Goal: Task Accomplishment & Management: Use online tool/utility

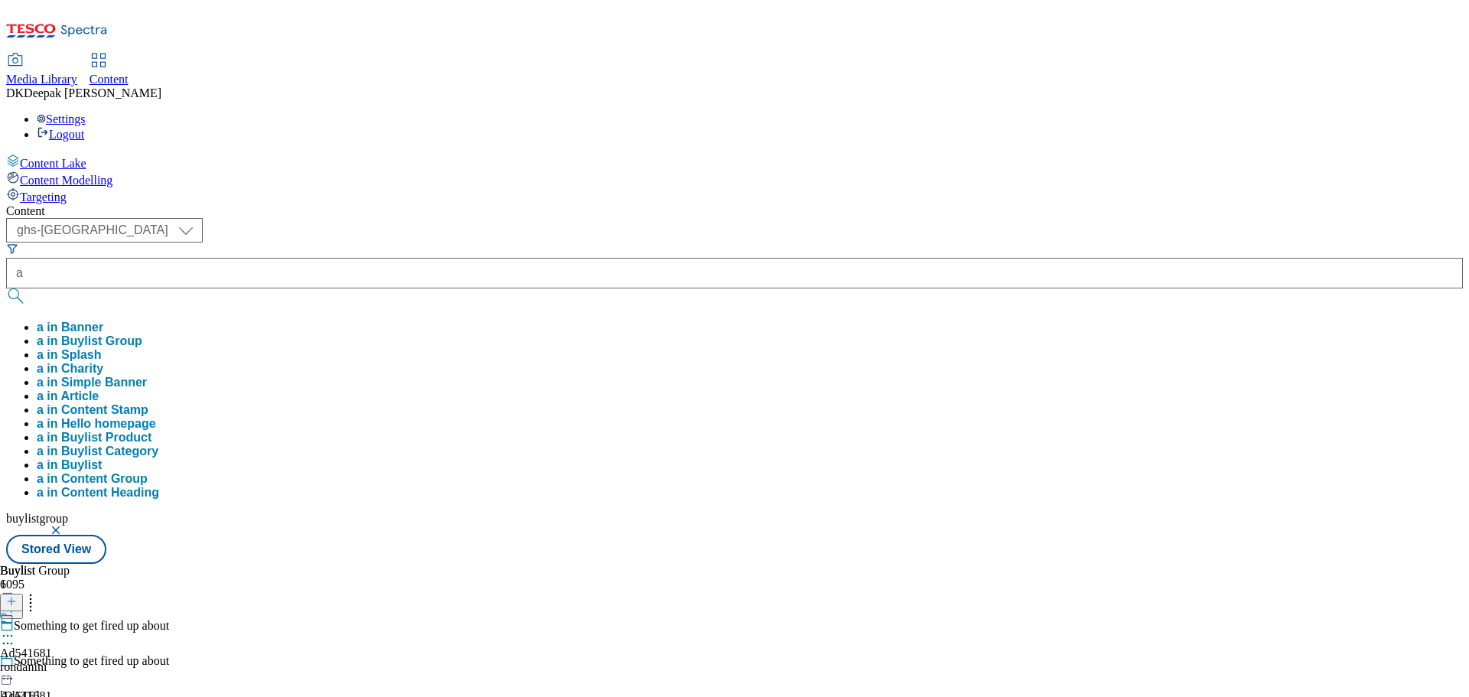
select select "ghs-[GEOGRAPHIC_DATA]"
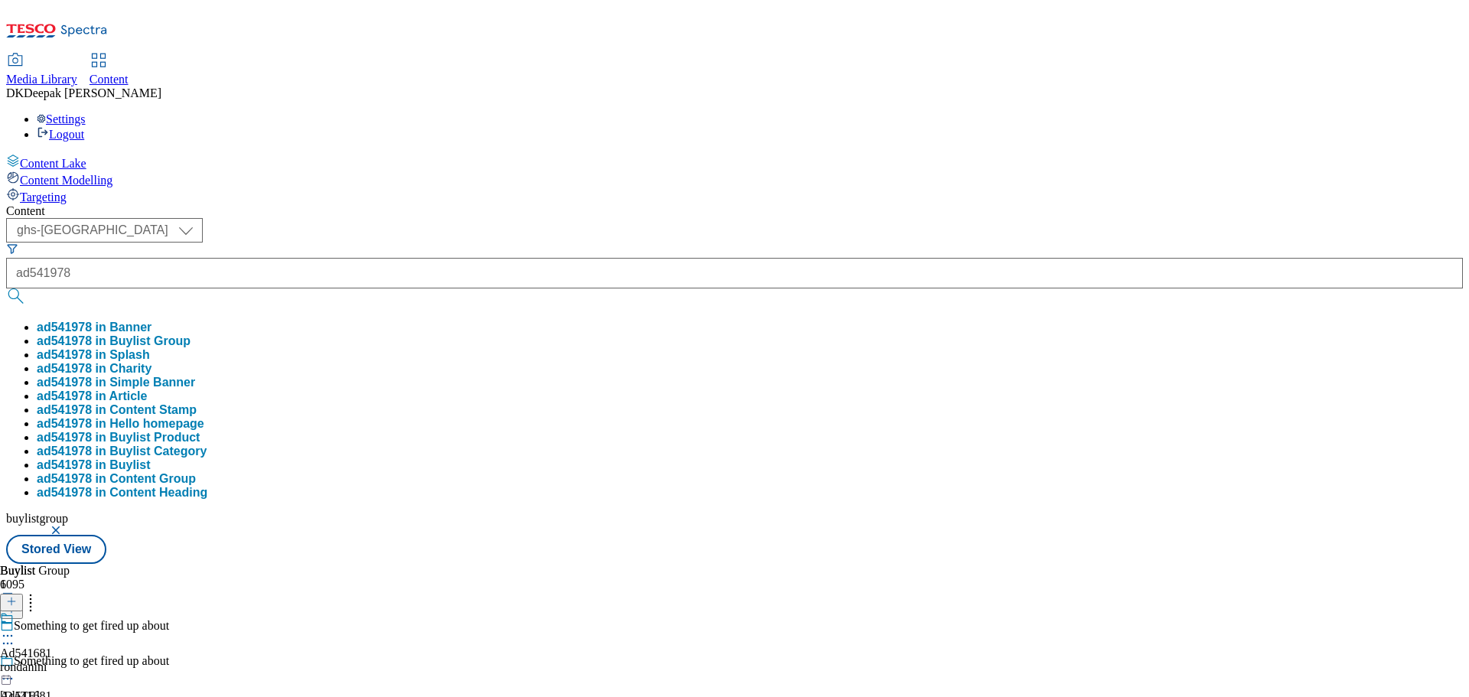
type input "ad541978"
click at [6, 288] on button "submit" at bounding box center [16, 295] width 21 height 15
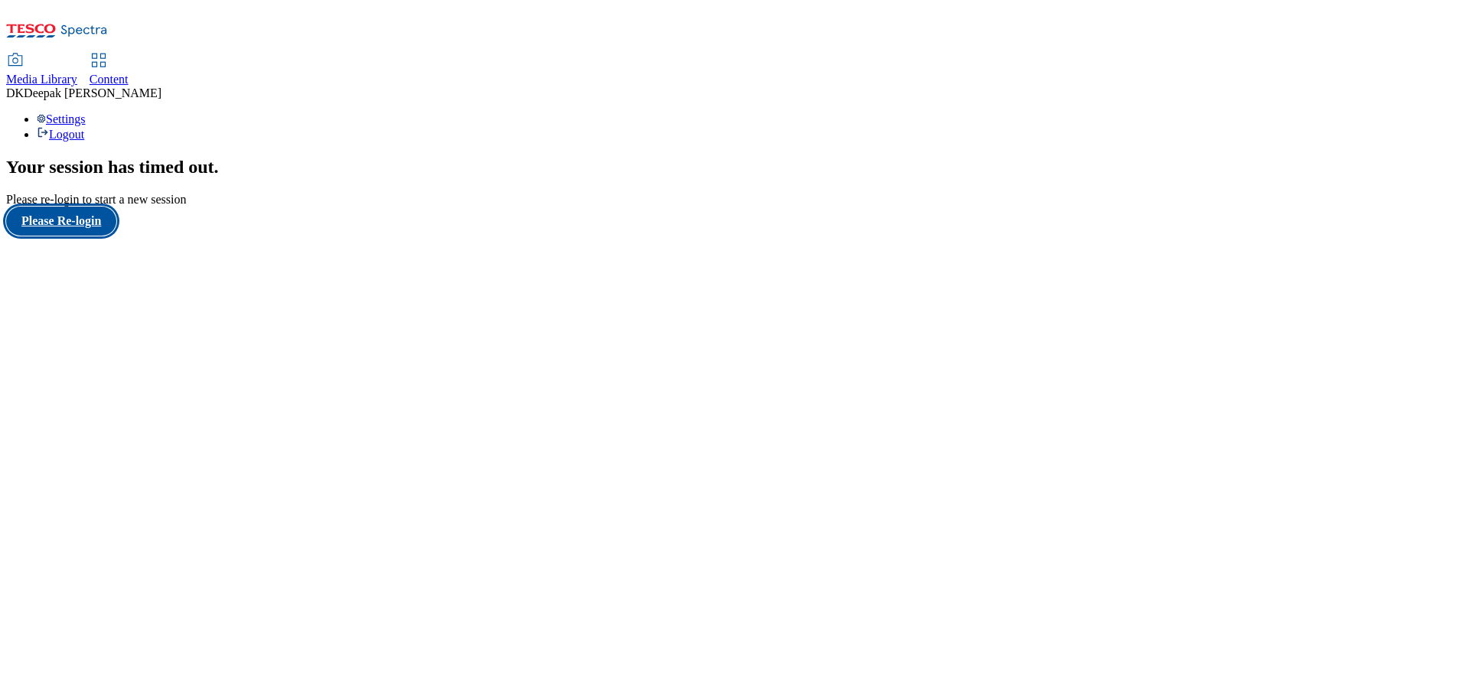
click at [95, 236] on button "Please Re-login" at bounding box center [61, 221] width 110 height 29
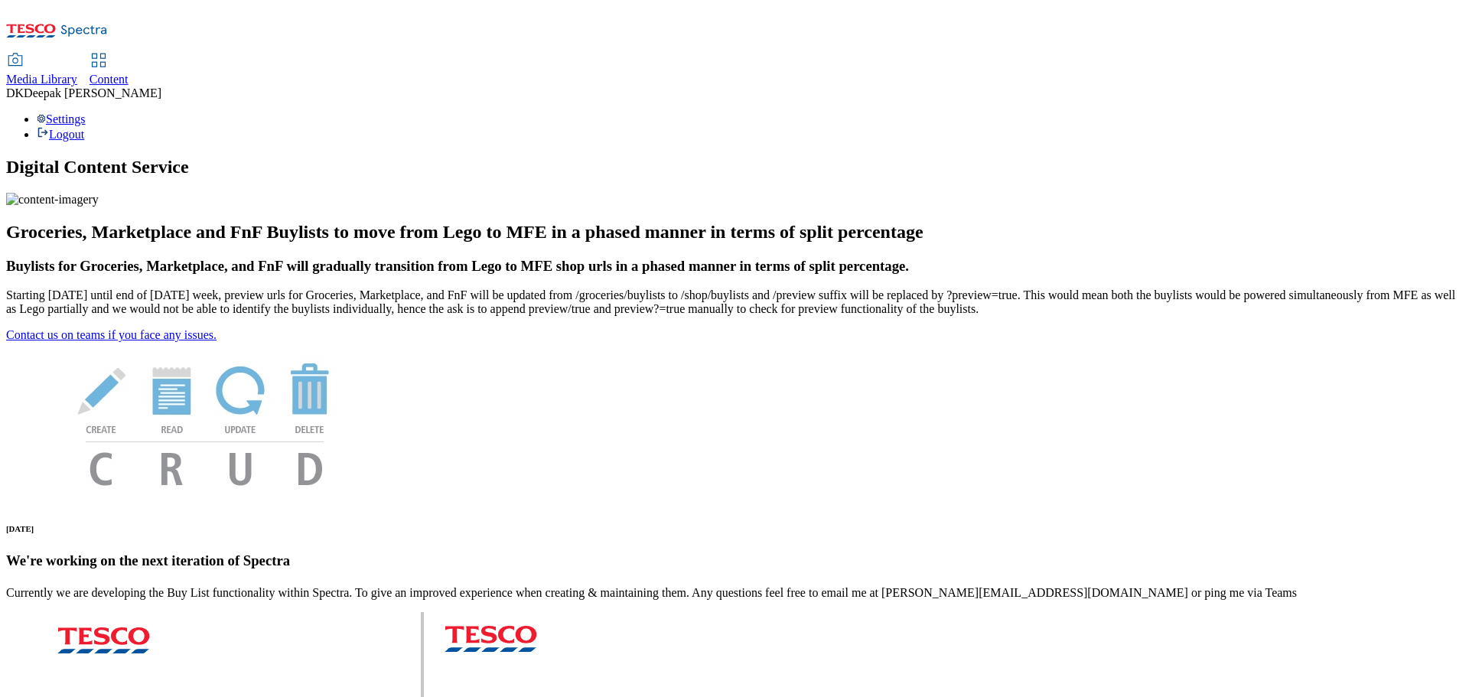
click at [108, 51] on icon at bounding box center [99, 60] width 18 height 18
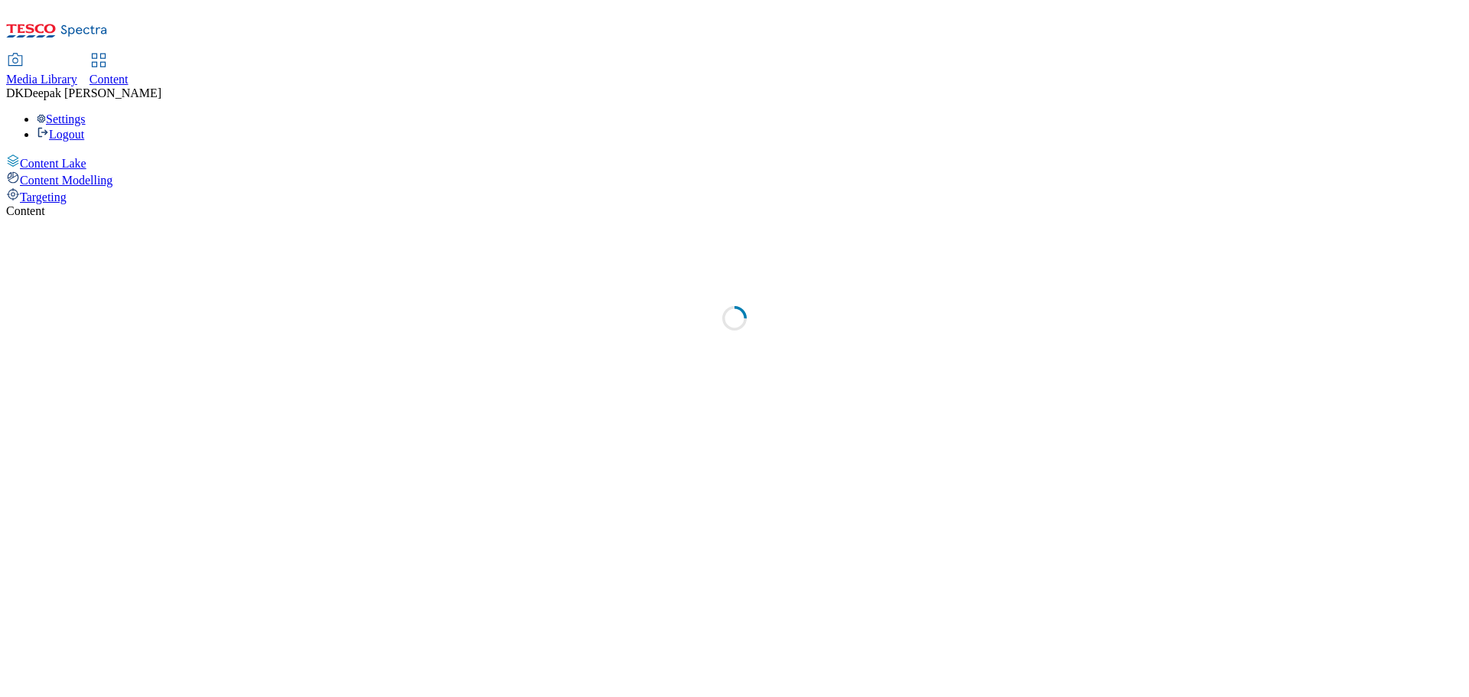
select select "ghs-[GEOGRAPHIC_DATA]"
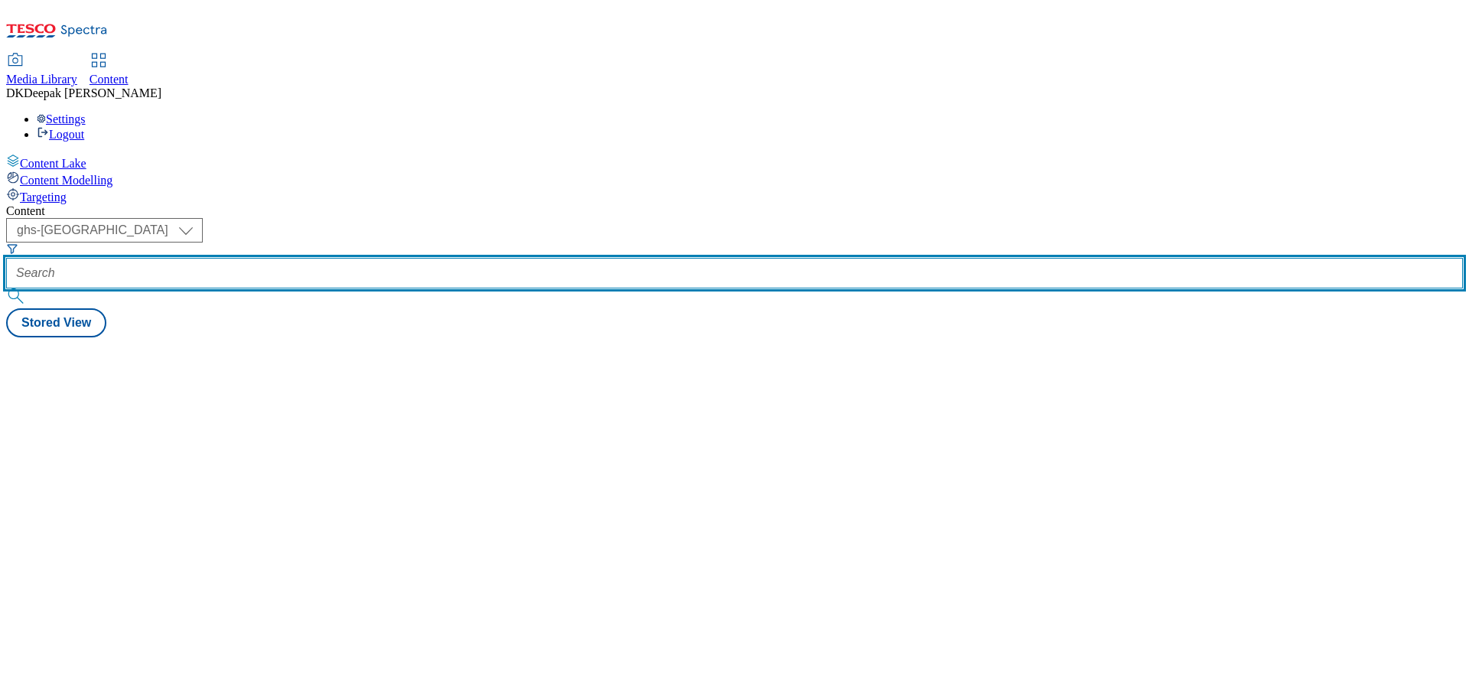
click at [339, 258] on input "text" at bounding box center [734, 273] width 1457 height 31
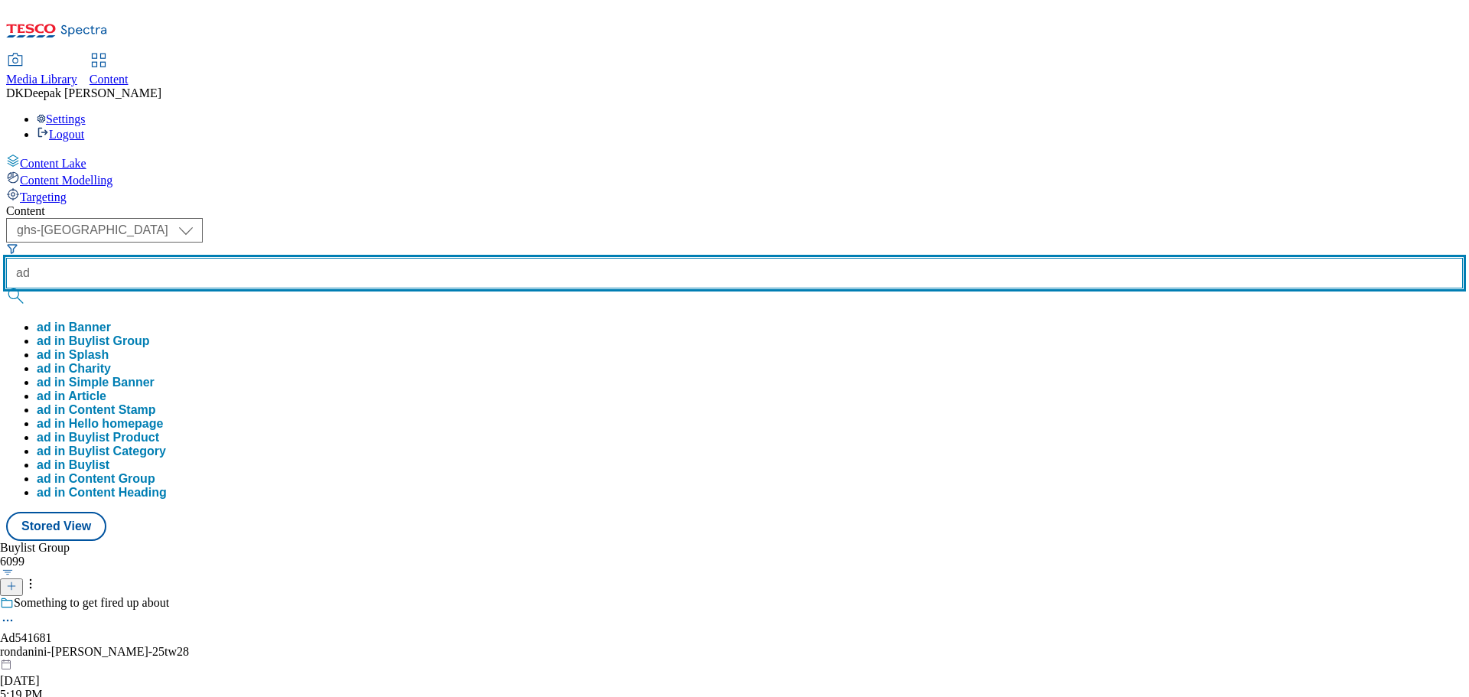
paste input "541978"
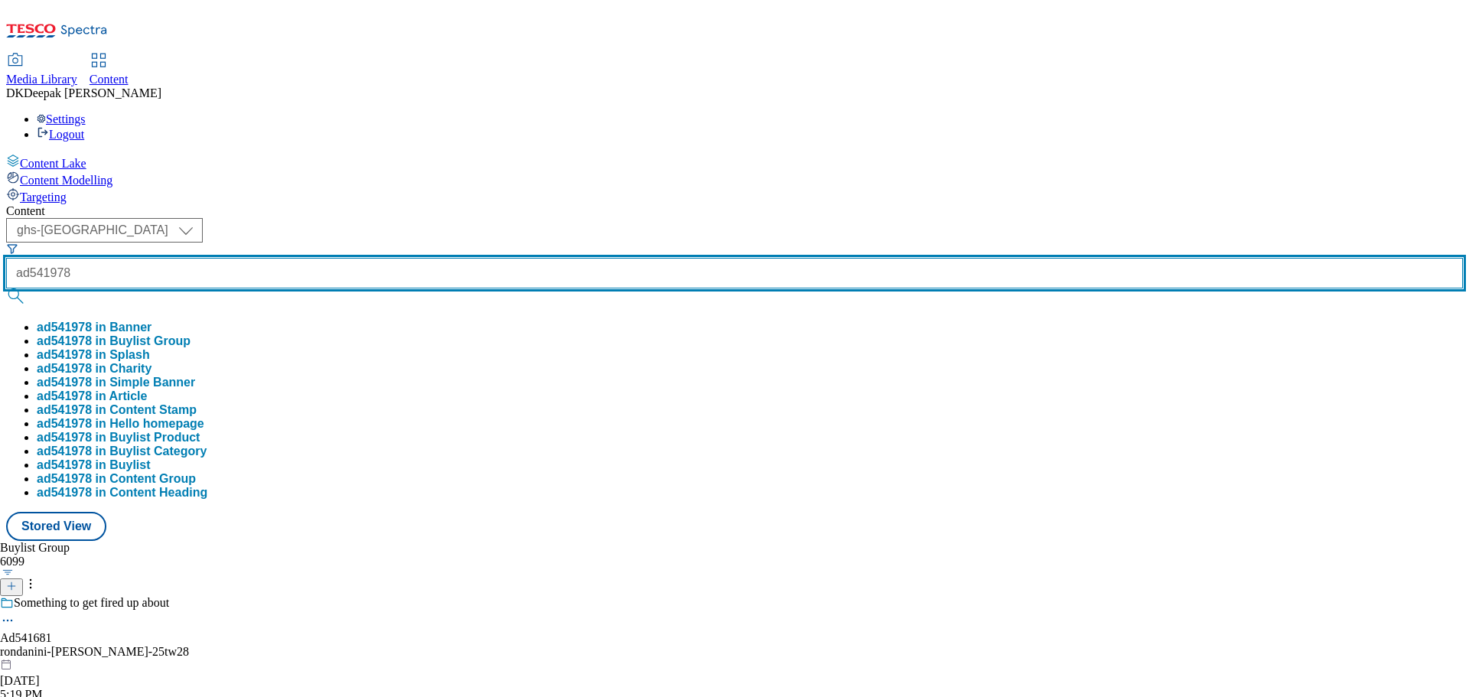
type input "ad541978"
click at [6, 288] on button "submit" at bounding box center [16, 295] width 21 height 15
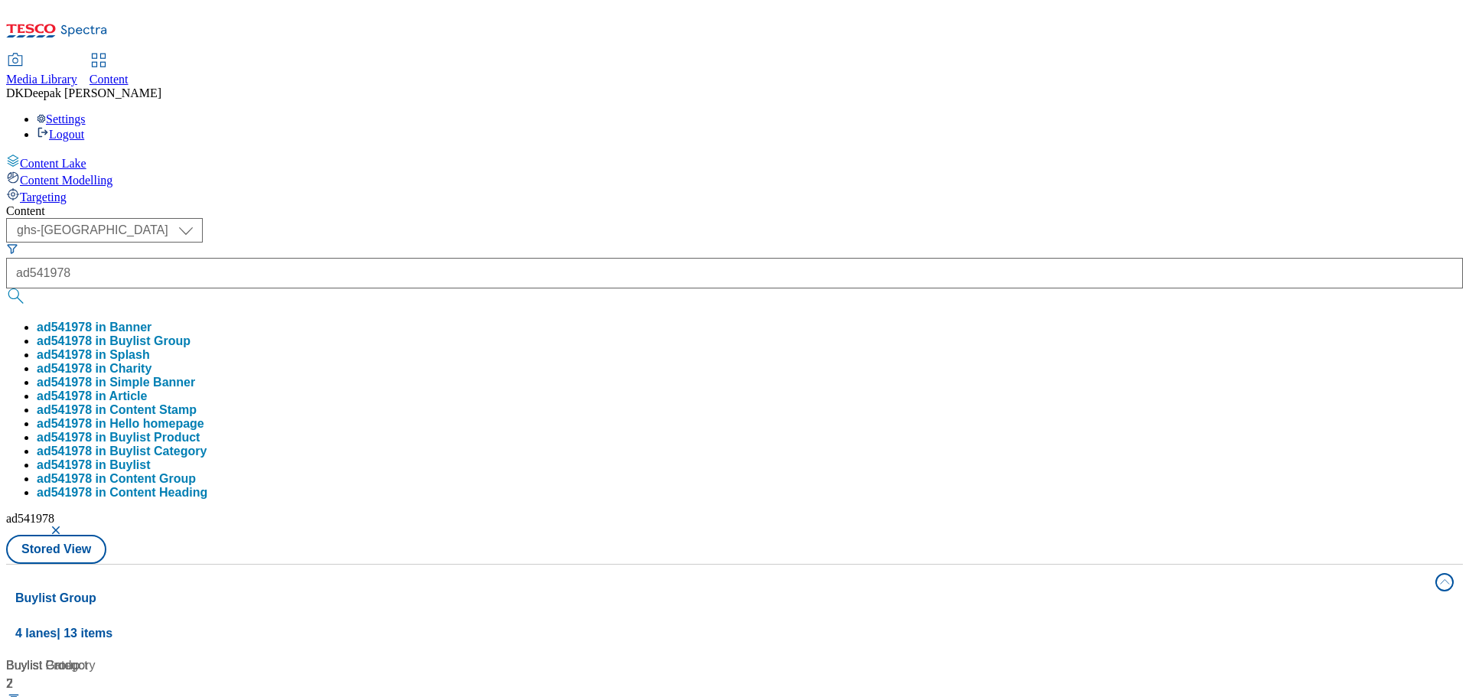
drag, startPoint x: 285, startPoint y: 574, endPoint x: 304, endPoint y: 537, distance: 41.4
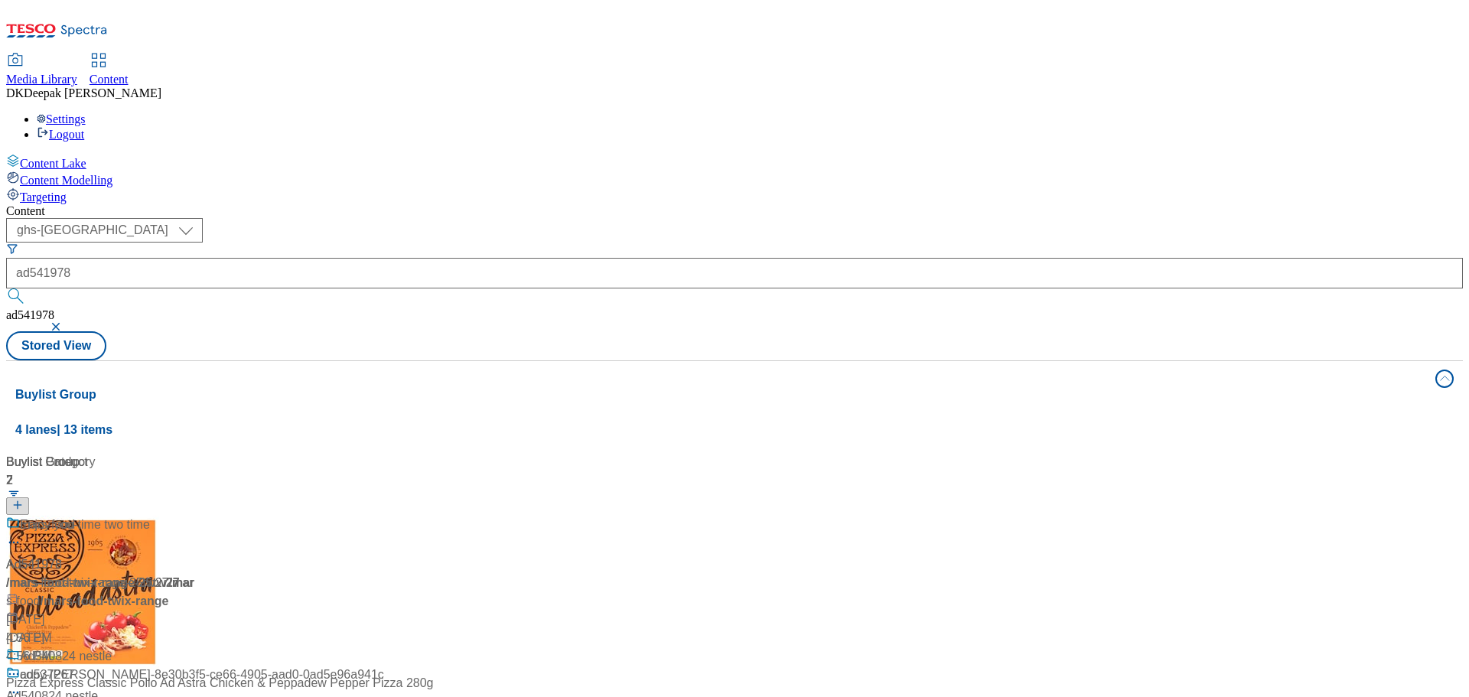
click at [197, 574] on div "/ mars-food-twix-range-25tw27 / mars-food" at bounding box center [101, 592] width 191 height 37
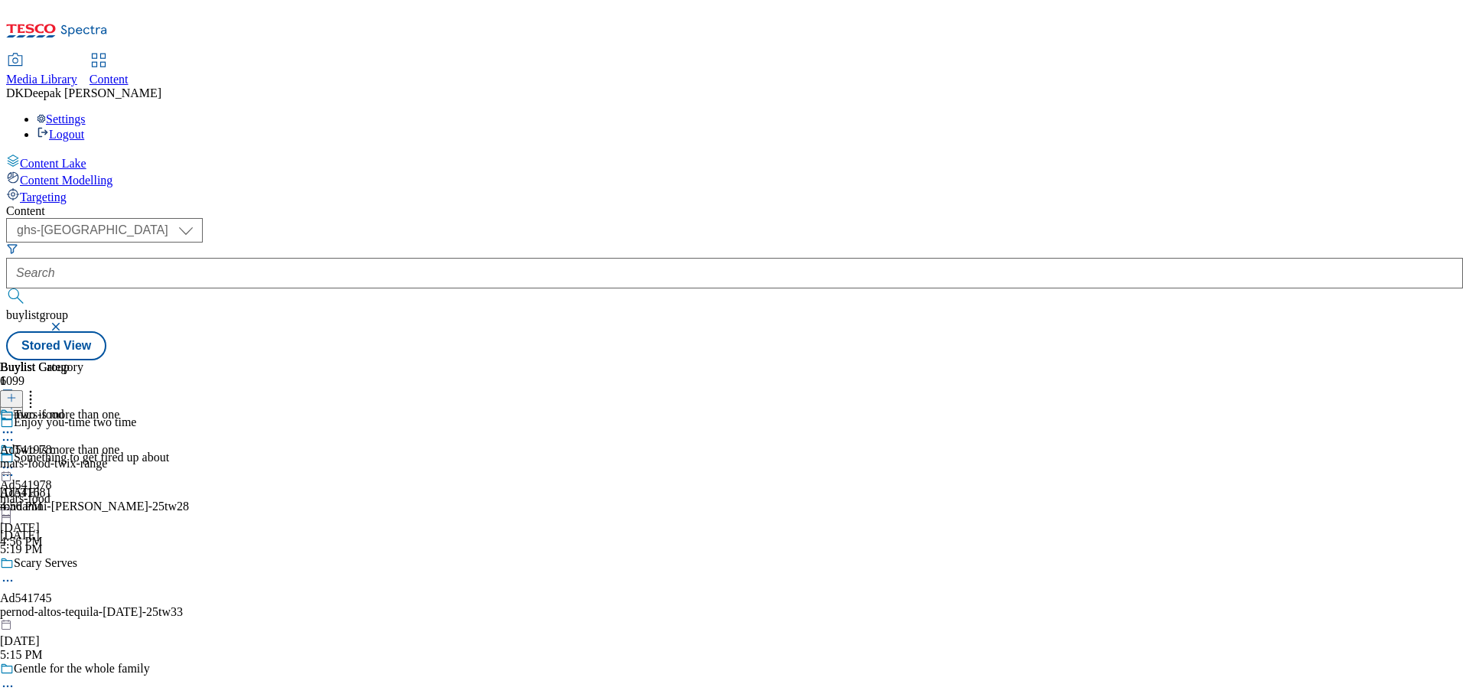
click at [15, 432] on icon at bounding box center [7, 439] width 15 height 15
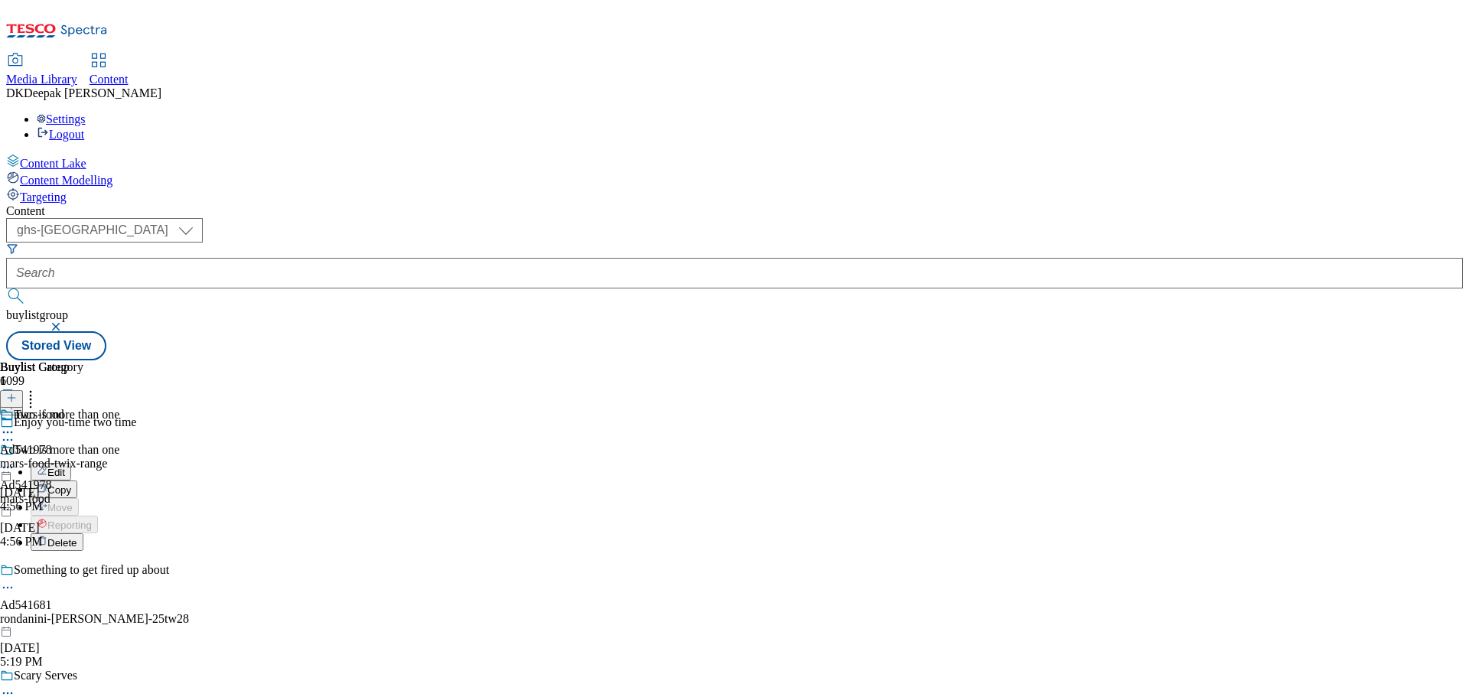
click at [71, 463] on button "Edit" at bounding box center [51, 472] width 41 height 18
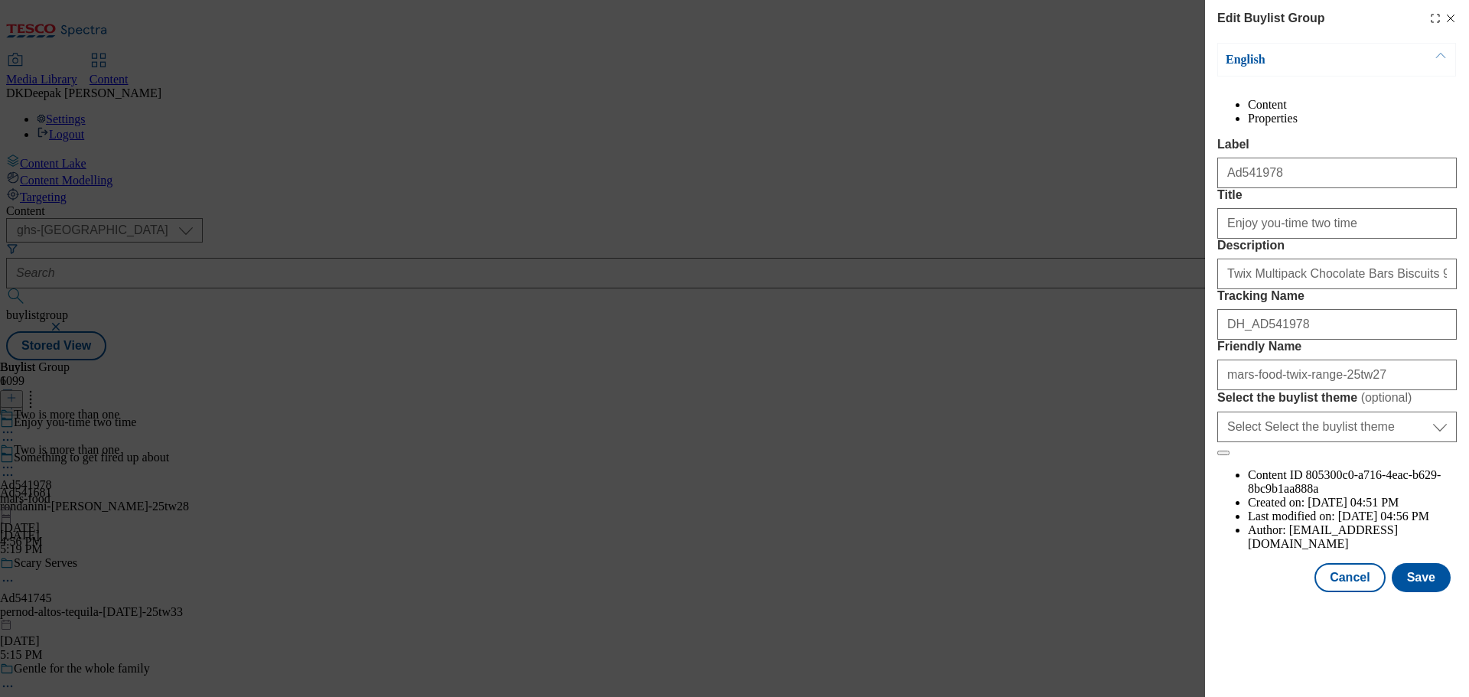
scroll to position [468, 0]
click at [1349, 592] on button "Cancel" at bounding box center [1350, 577] width 70 height 29
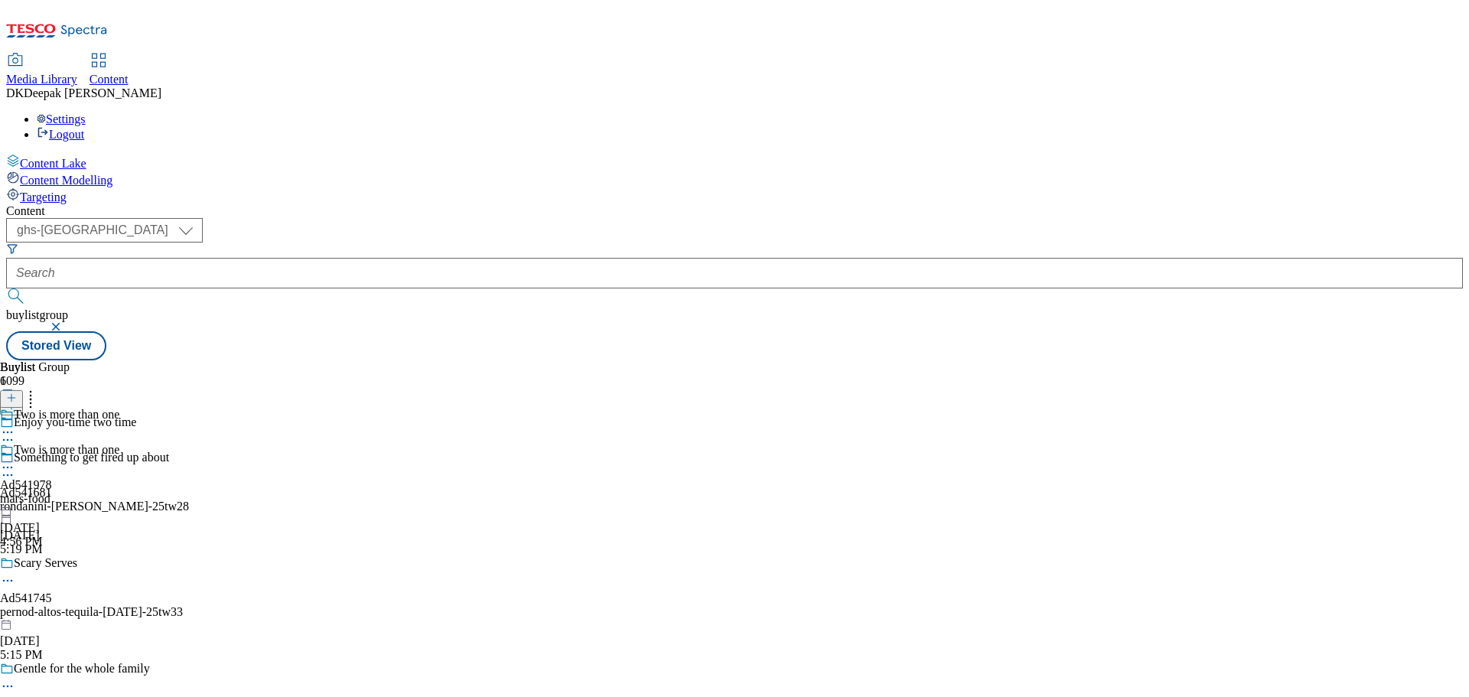
click at [119, 492] on div "mars-food" at bounding box center [59, 499] width 119 height 14
click at [15, 460] on icon at bounding box center [7, 467] width 15 height 15
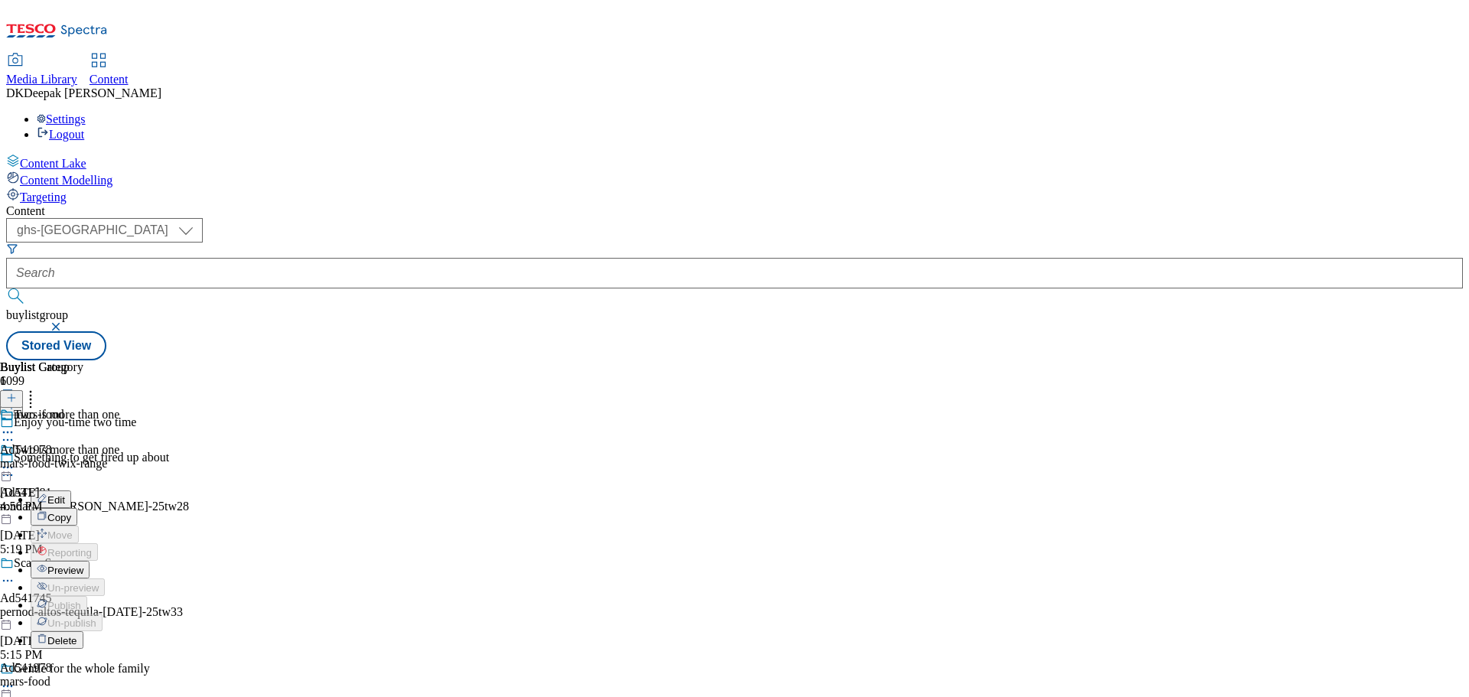
click at [71, 490] on button "Edit" at bounding box center [51, 499] width 41 height 18
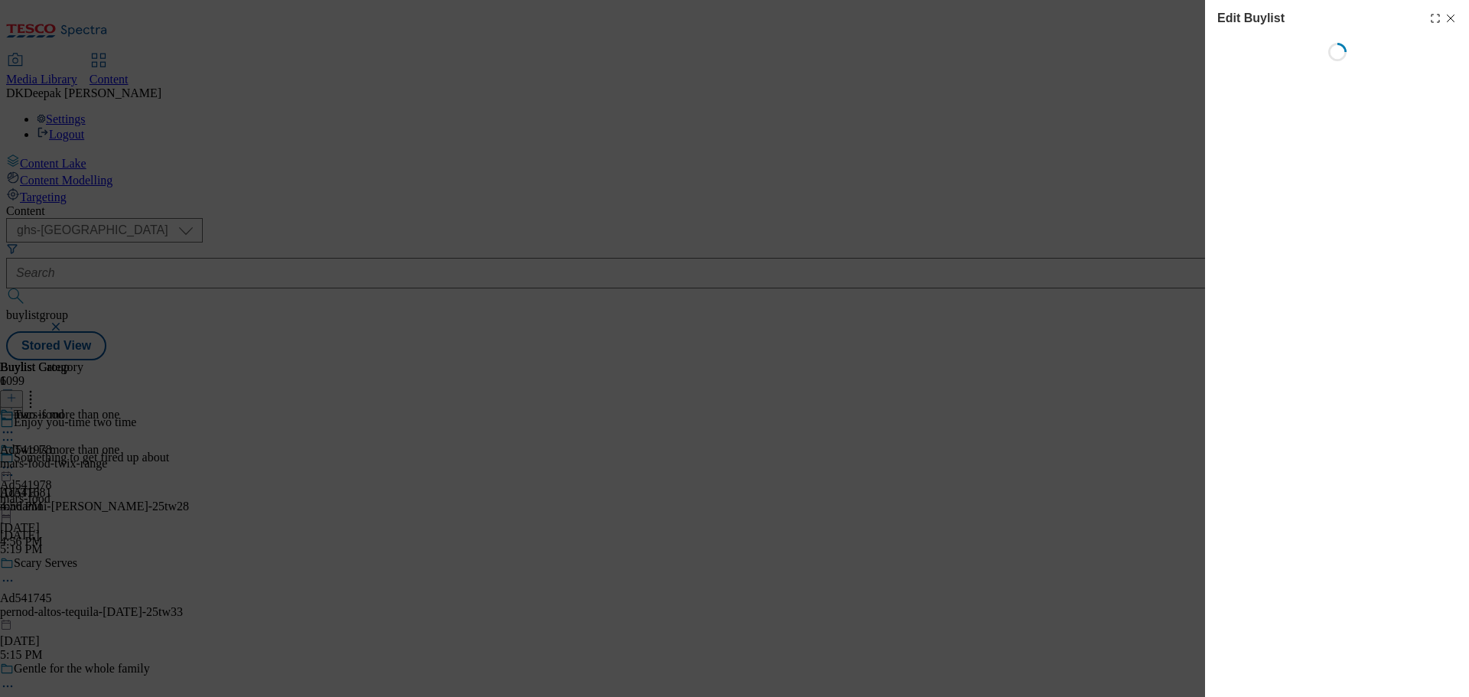
select select "tactical"
select select "supplier funded short term 1-3 weeks"
select select "dunnhumby"
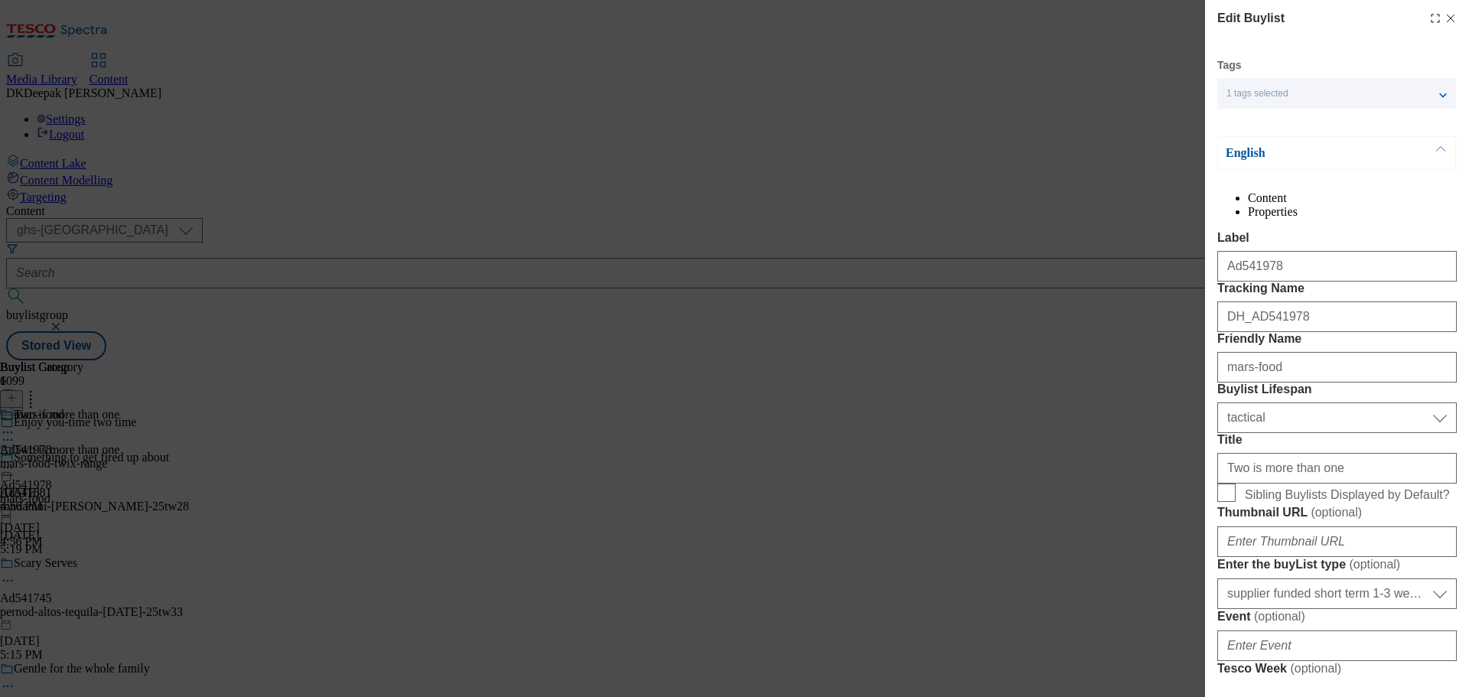
select select "Banner"
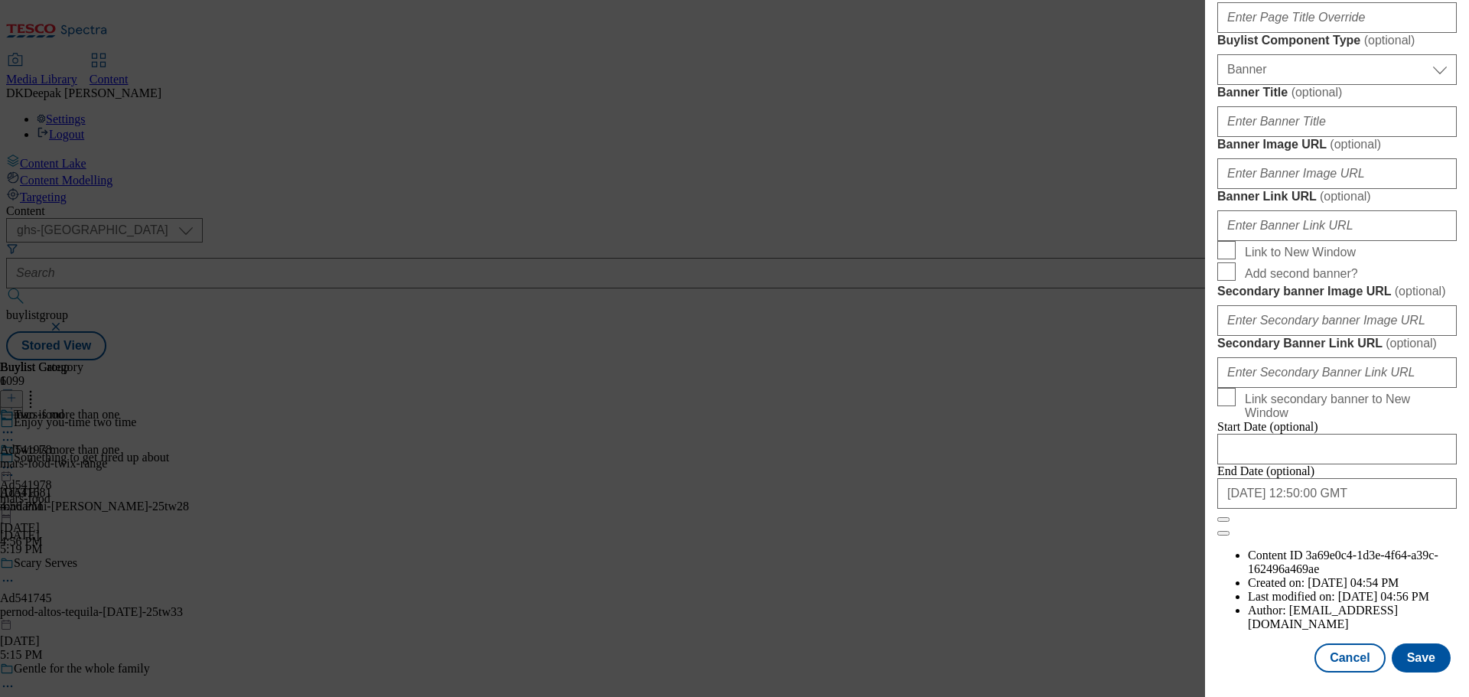
scroll to position [1529, 0]
click at [1345, 663] on button "Cancel" at bounding box center [1350, 658] width 70 height 29
select select "tactical"
select select "supplier funded short term 1-3 weeks"
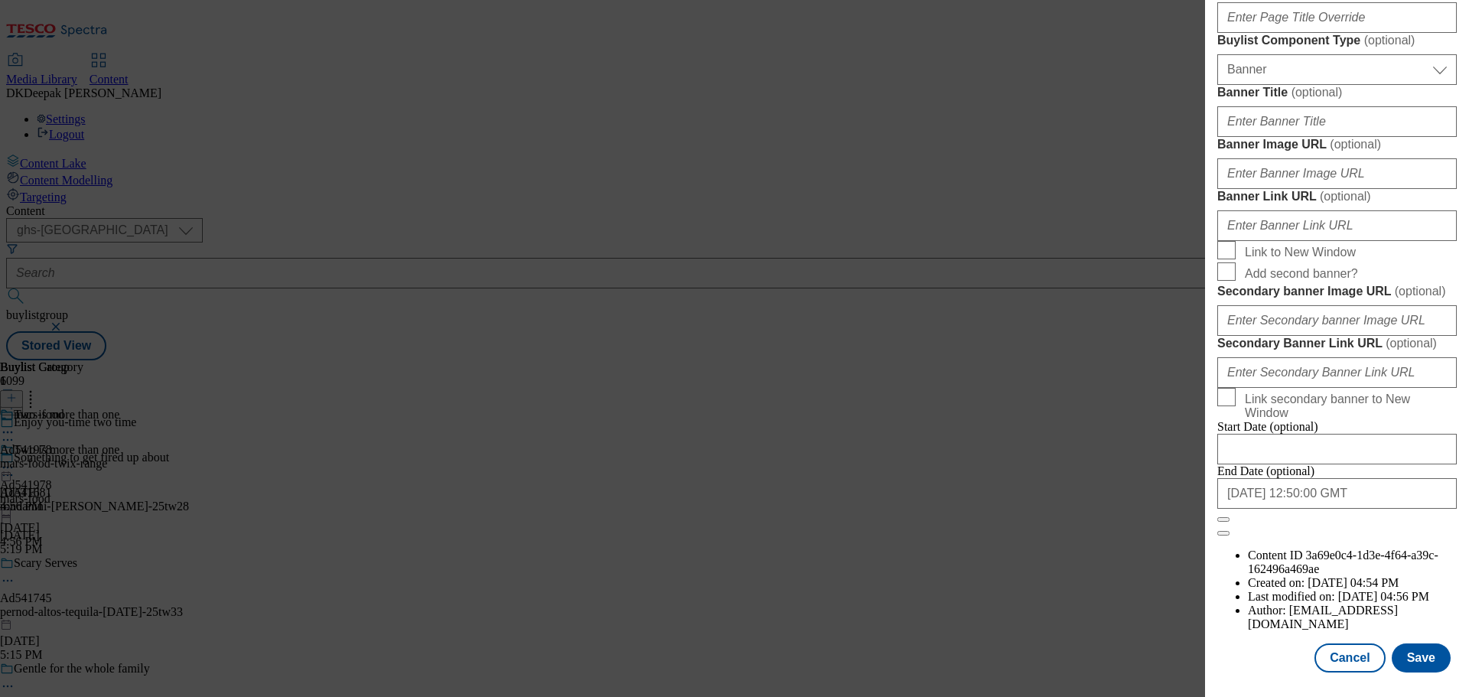
select select "dunnhumby"
select select "Banner"
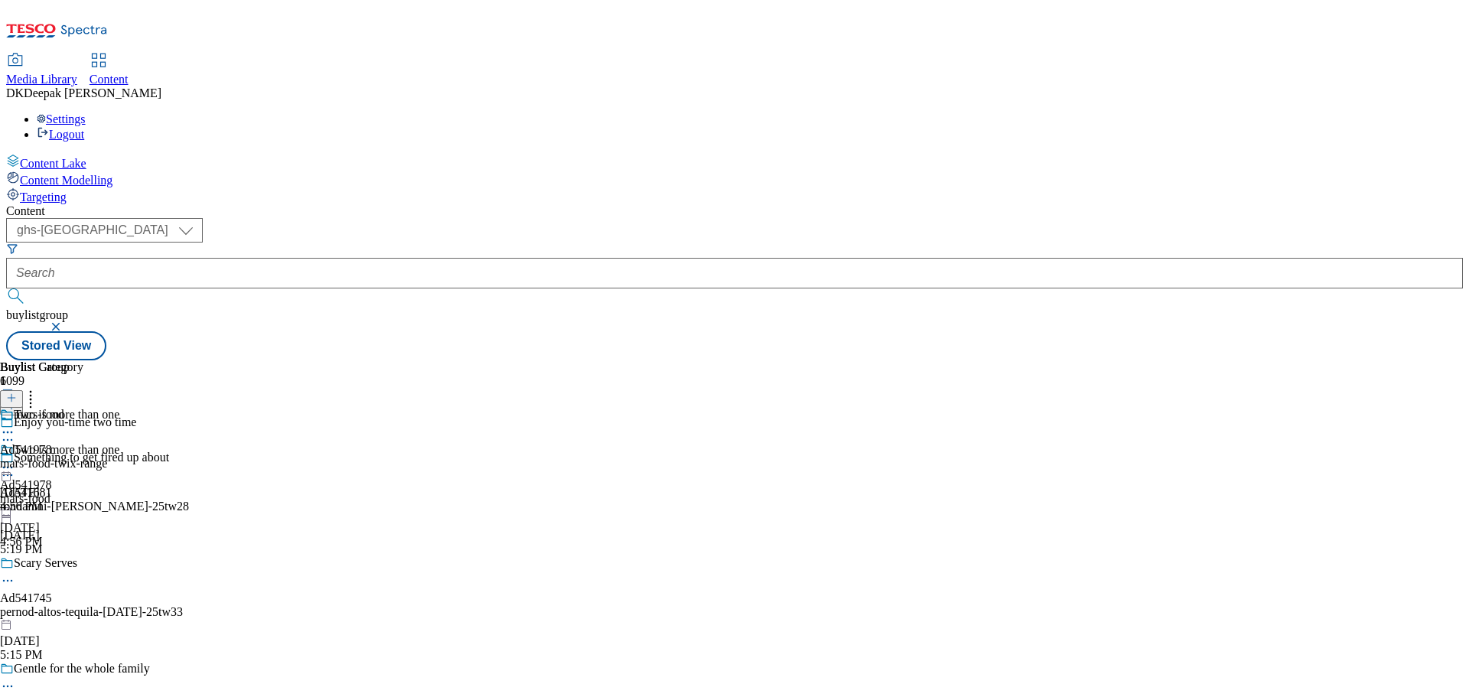
click at [107, 457] on div "mars-food-twix-range" at bounding box center [53, 464] width 107 height 14
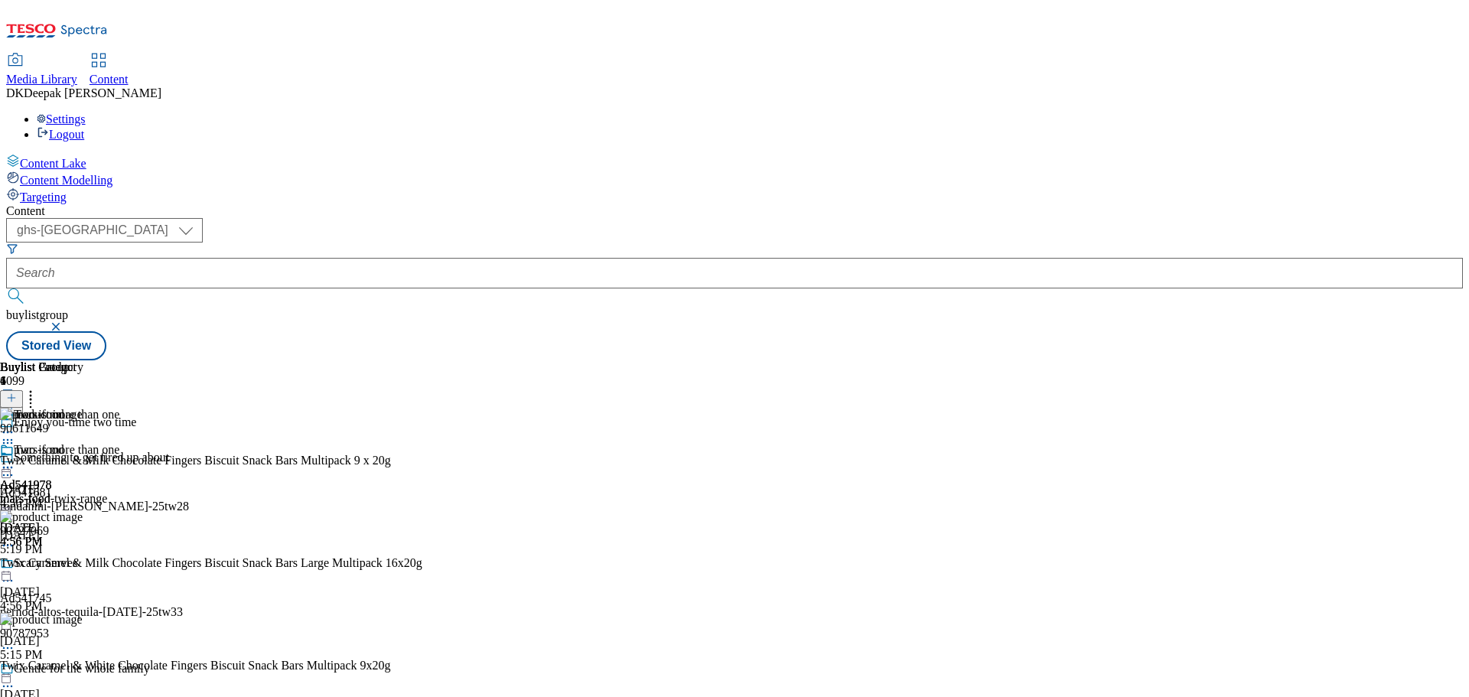
click at [15, 460] on icon at bounding box center [7, 467] width 15 height 15
click at [71, 490] on button "Edit" at bounding box center [51, 499] width 41 height 18
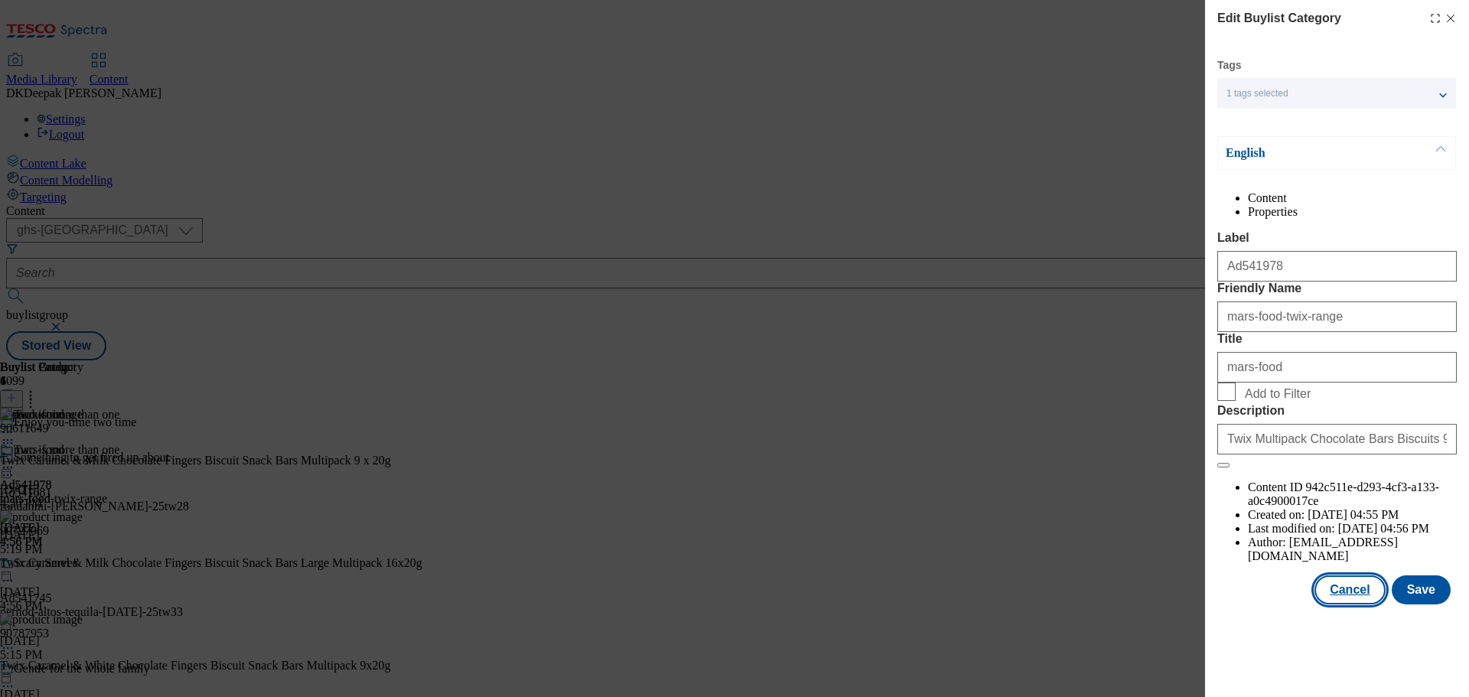
click at [1366, 604] on button "Cancel" at bounding box center [1350, 589] width 70 height 29
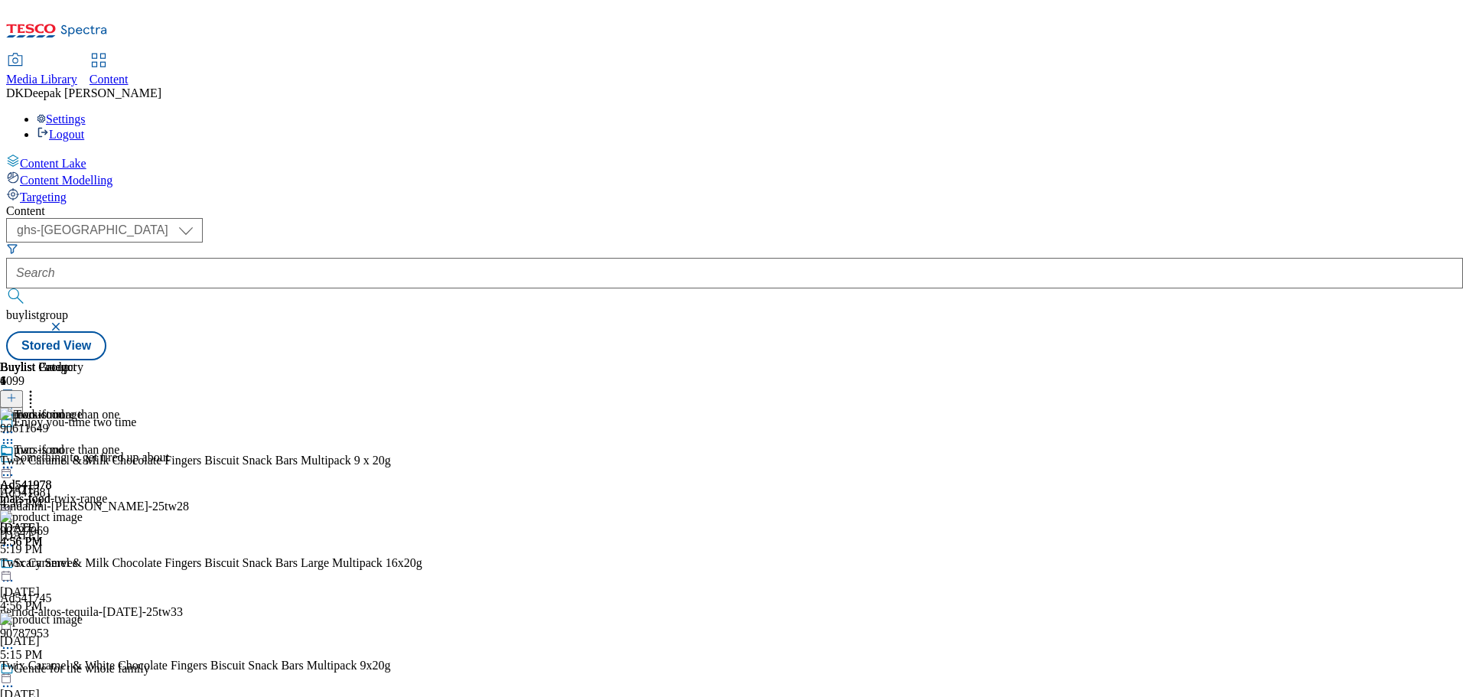
click at [9, 467] on circle at bounding box center [8, 468] width 2 height 2
click at [83, 565] on span "Preview" at bounding box center [65, 570] width 36 height 11
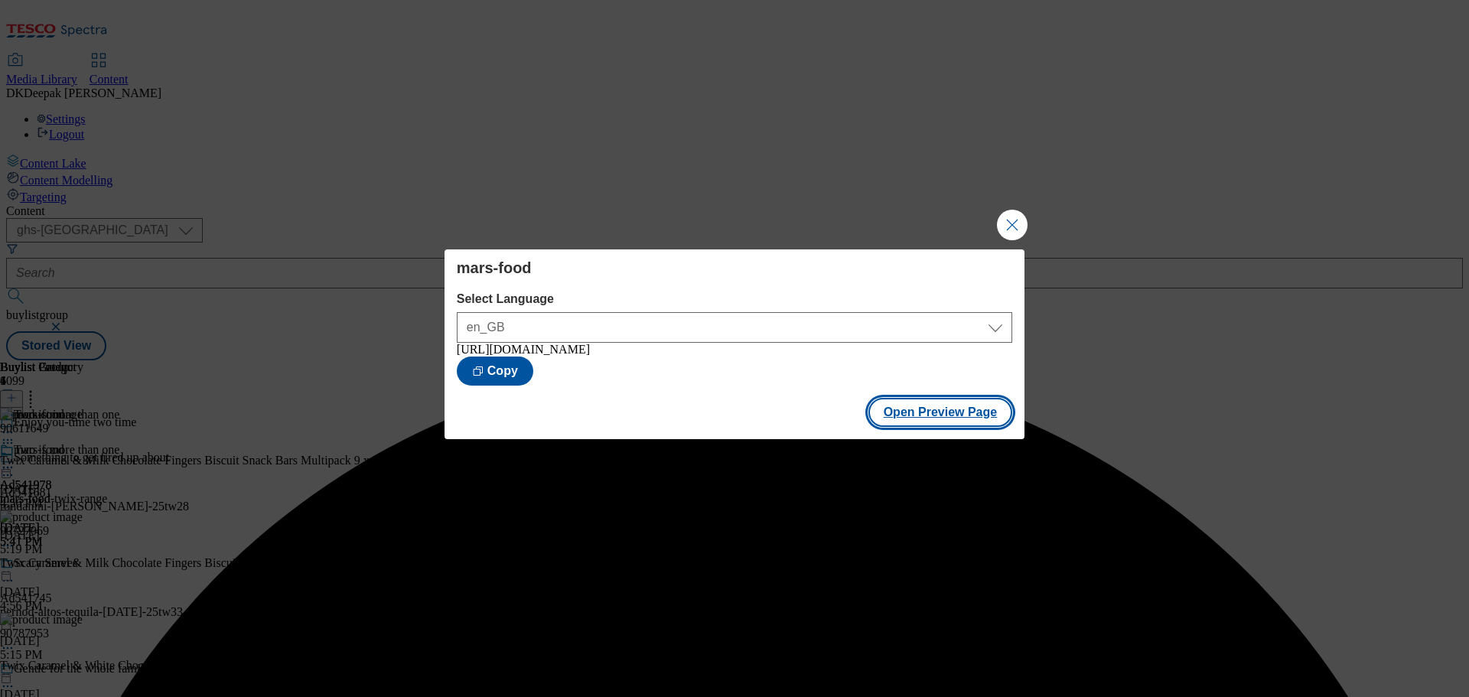
click at [957, 417] on button "Open Preview Page" at bounding box center [940, 412] width 145 height 29
click at [1015, 224] on button "Close Modal" at bounding box center [1012, 225] width 31 height 31
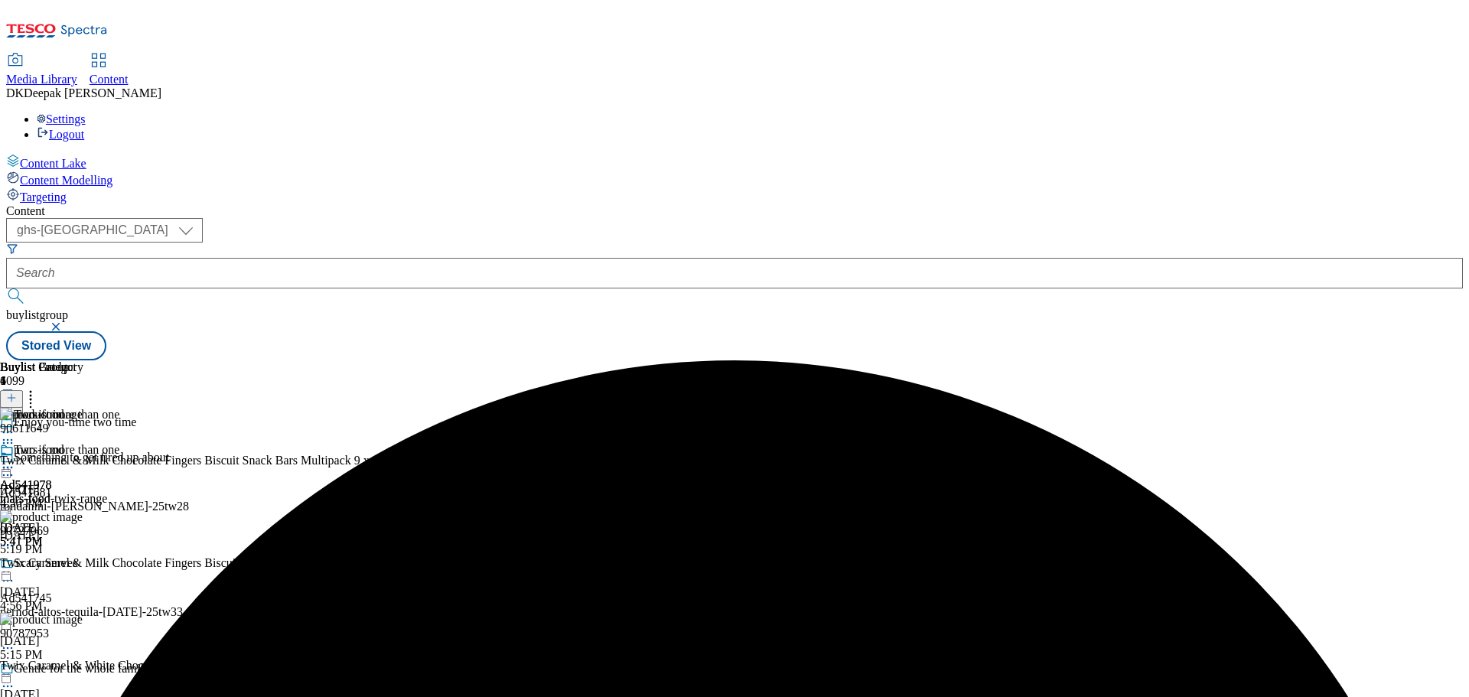
click at [15, 460] on icon at bounding box center [7, 467] width 15 height 15
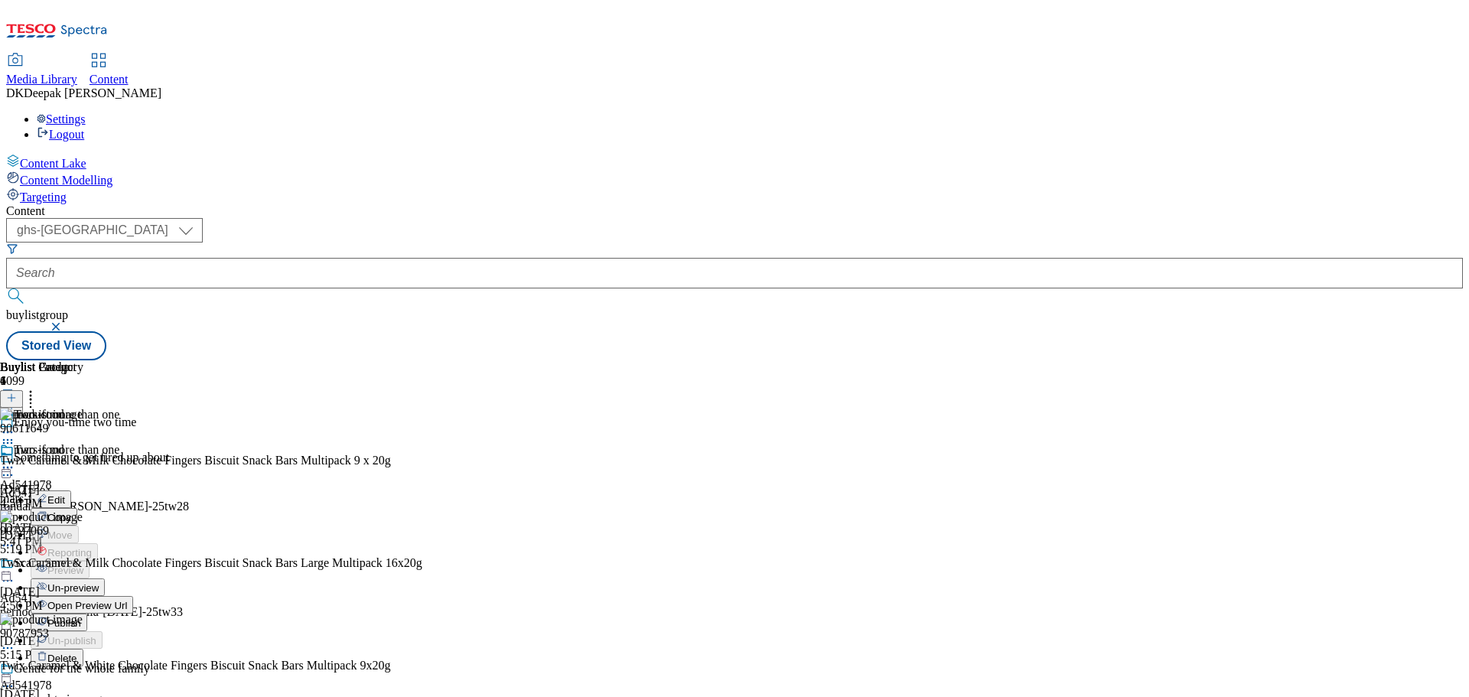
click at [81, 617] on span "Publish" at bounding box center [64, 622] width 34 height 11
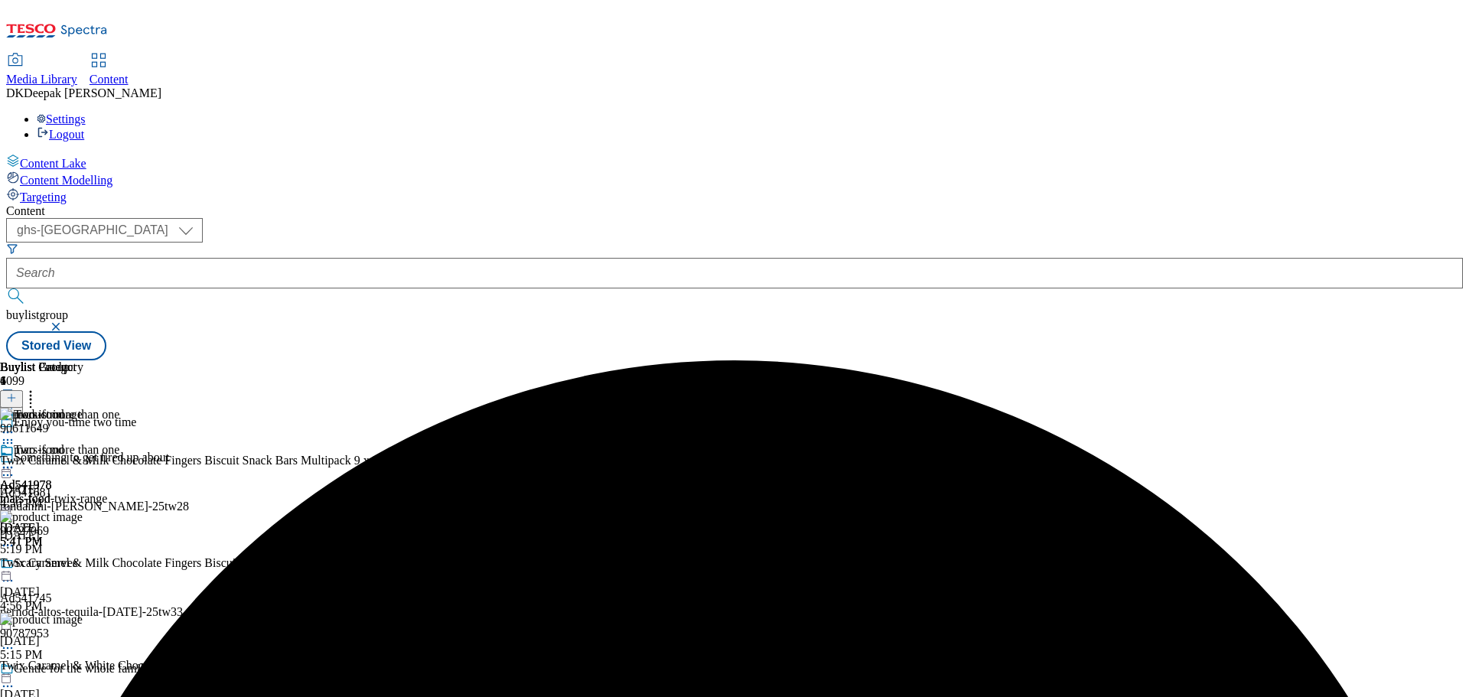
click at [758, 204] on div "Content ( optional ) ghs-roi ghs-uk ghs-uk buylistgroup Stored View Buylist Gro…" at bounding box center [734, 282] width 1457 height 156
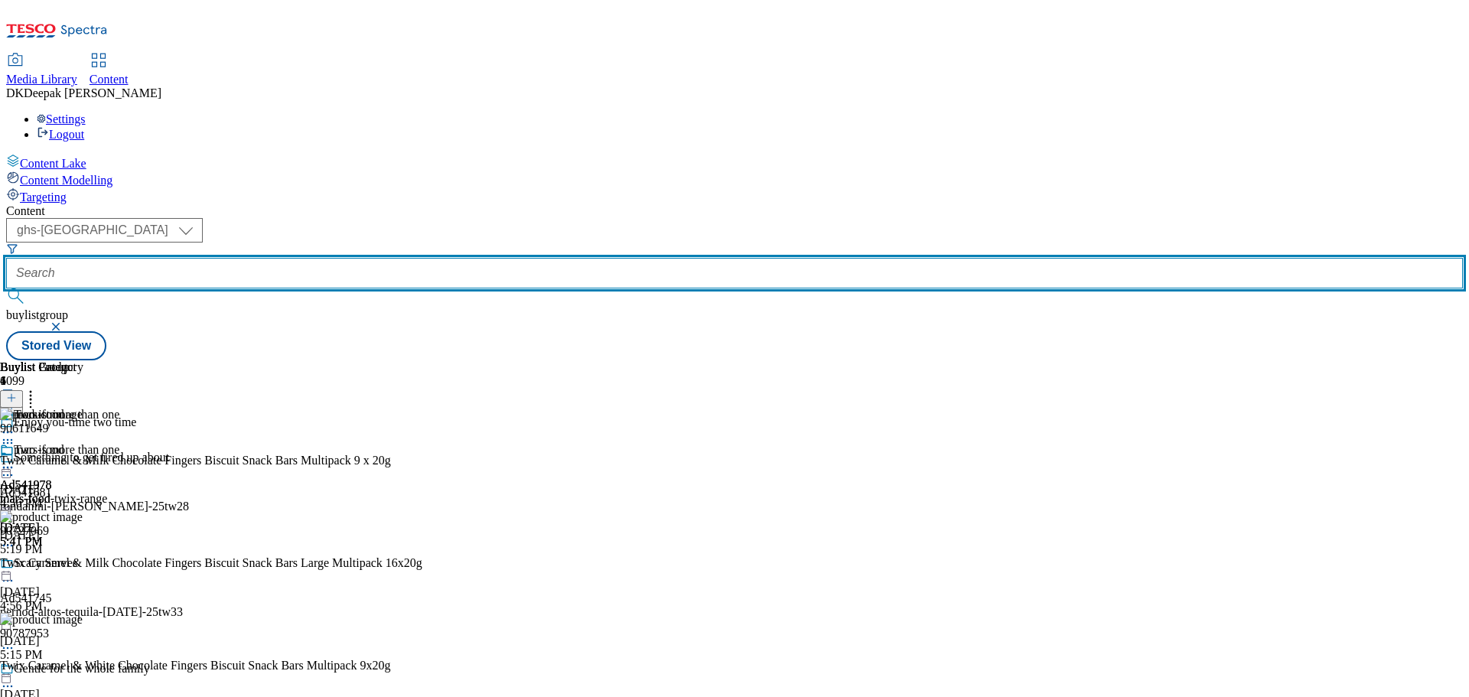
click at [357, 258] on input "text" at bounding box center [734, 273] width 1457 height 31
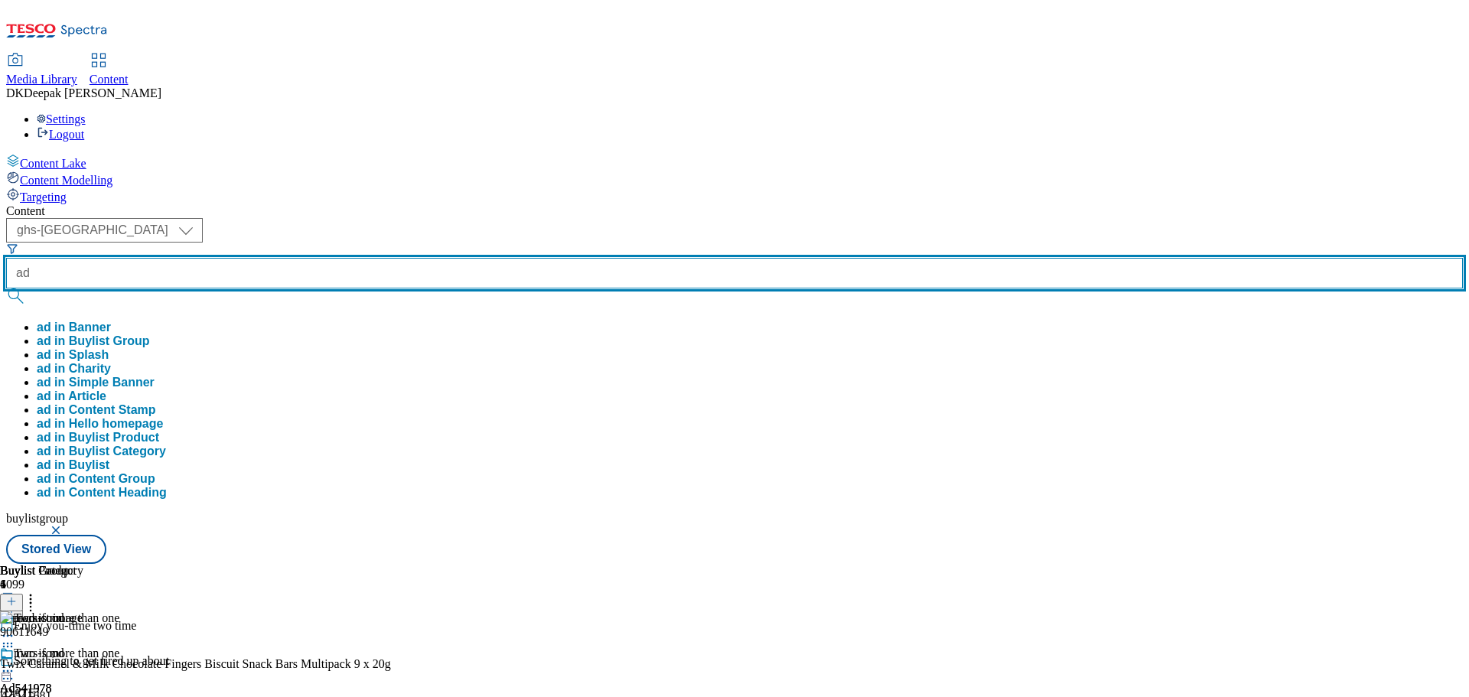
paste input "541857"
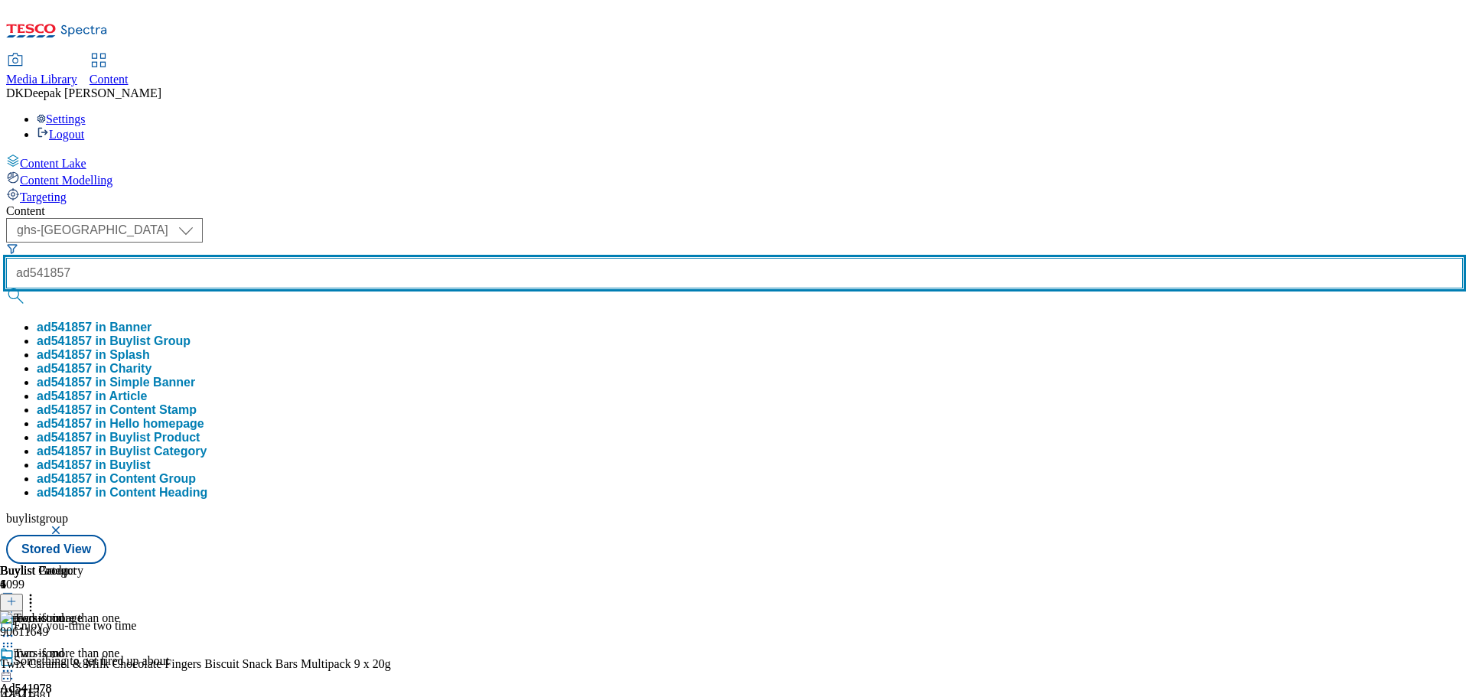
type input "ad541857"
click at [6, 288] on button "submit" at bounding box center [16, 295] width 21 height 15
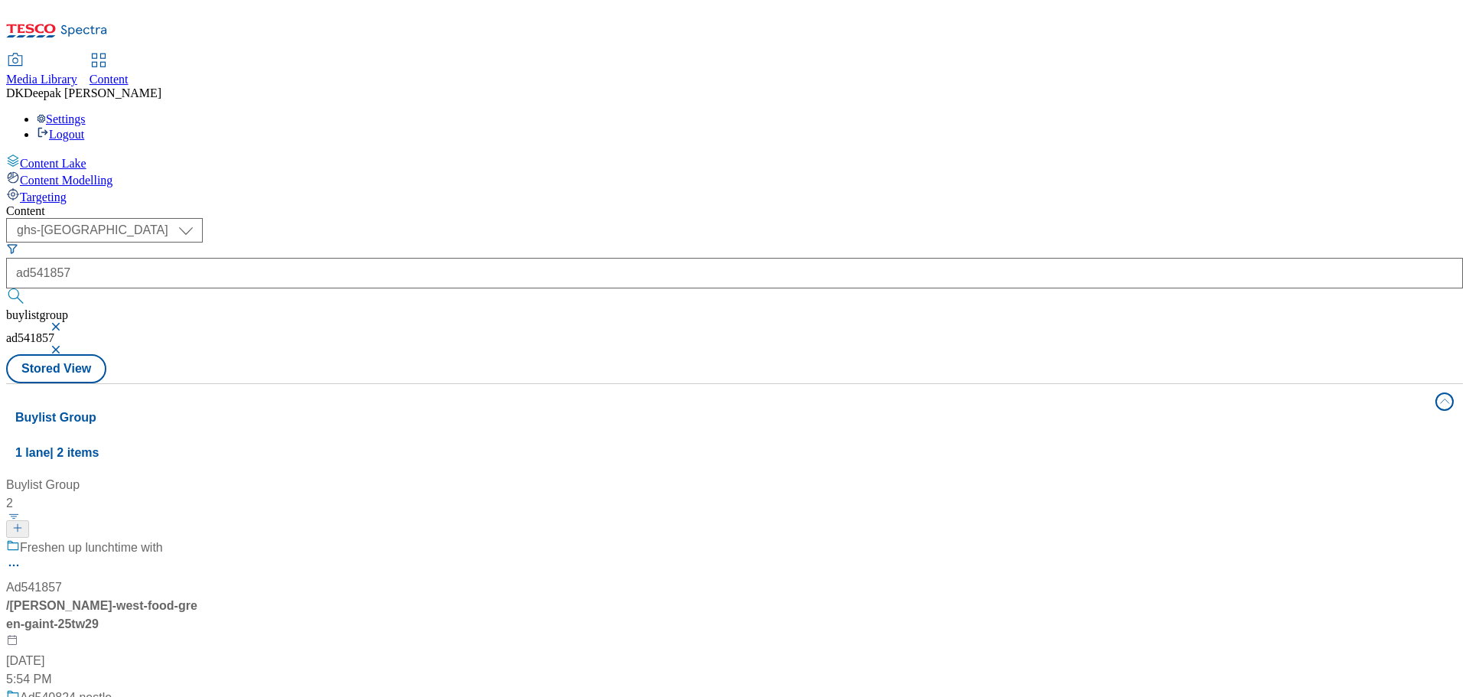
click at [197, 539] on div "Freshen up lunchtime with" at bounding box center [101, 559] width 191 height 40
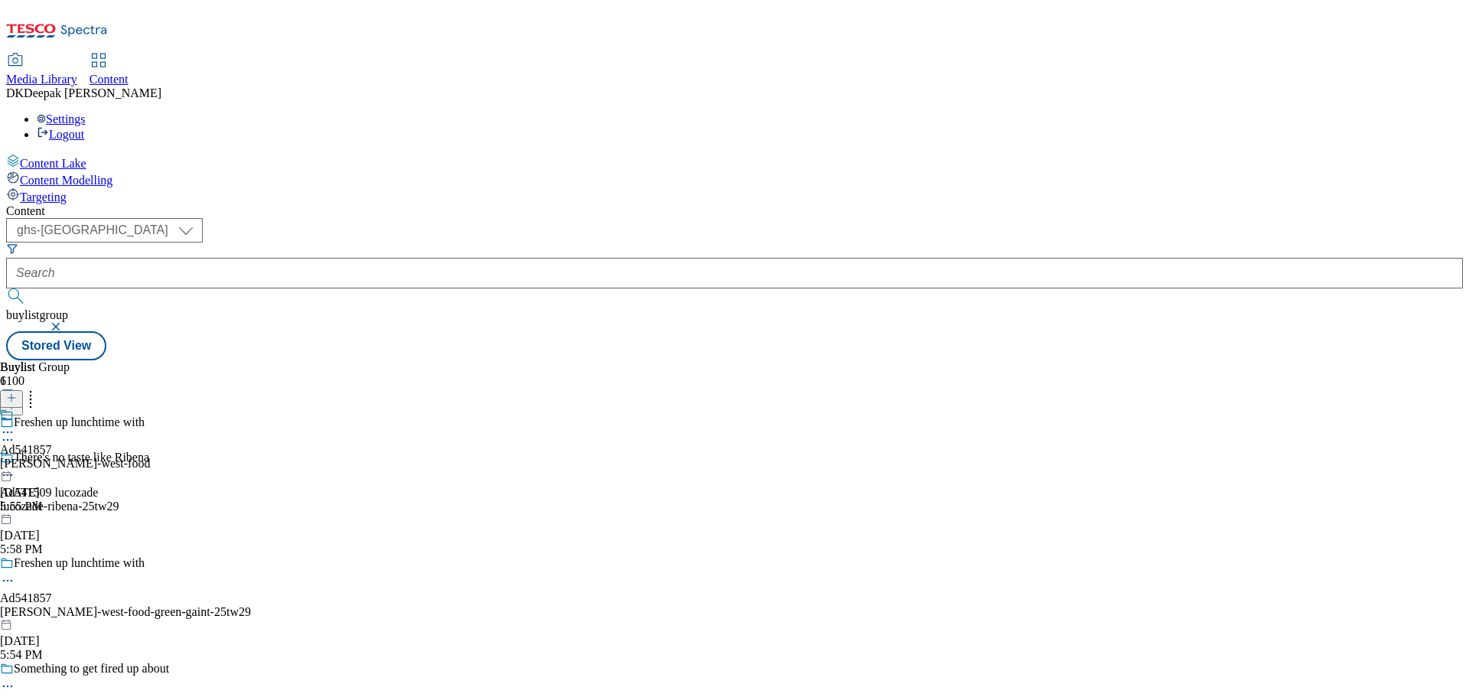
click at [15, 573] on icon at bounding box center [7, 580] width 15 height 15
click at [71, 604] on button "Edit" at bounding box center [51, 613] width 41 height 18
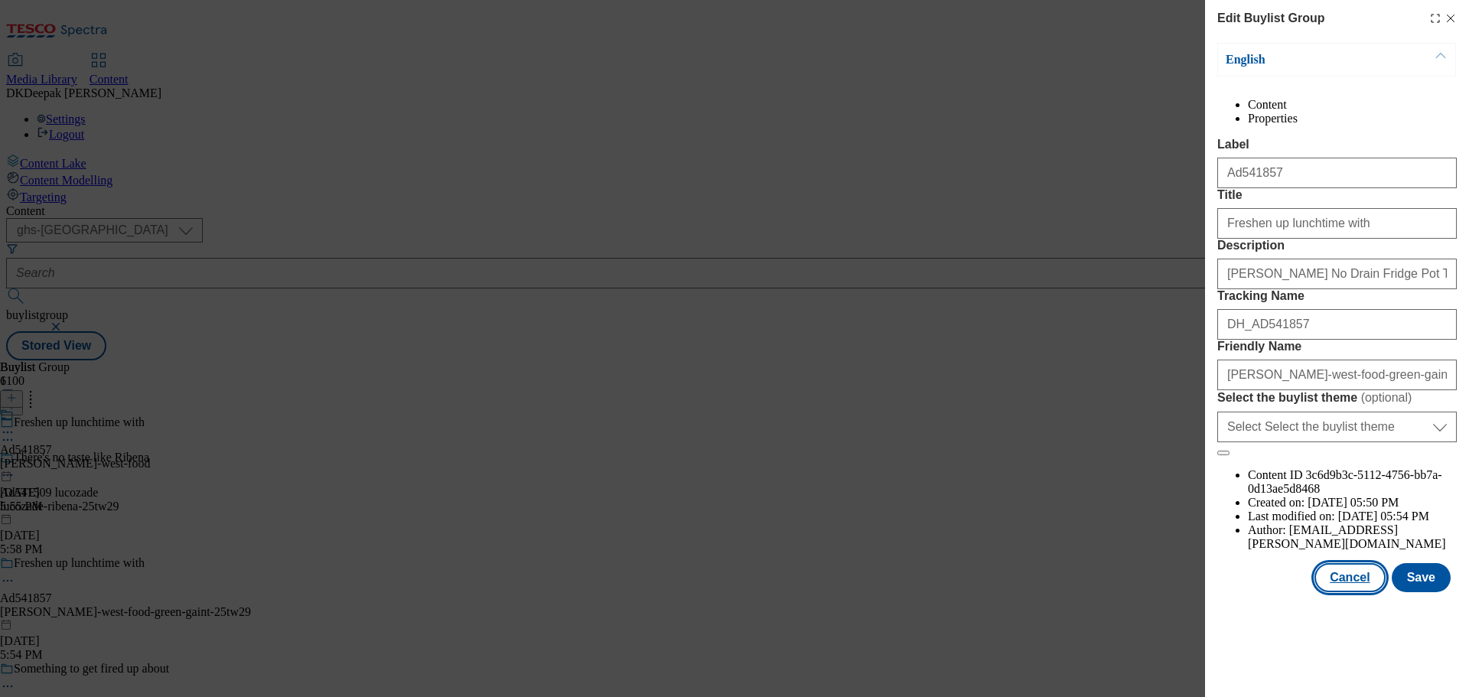
click at [1350, 592] on button "Cancel" at bounding box center [1350, 577] width 70 height 29
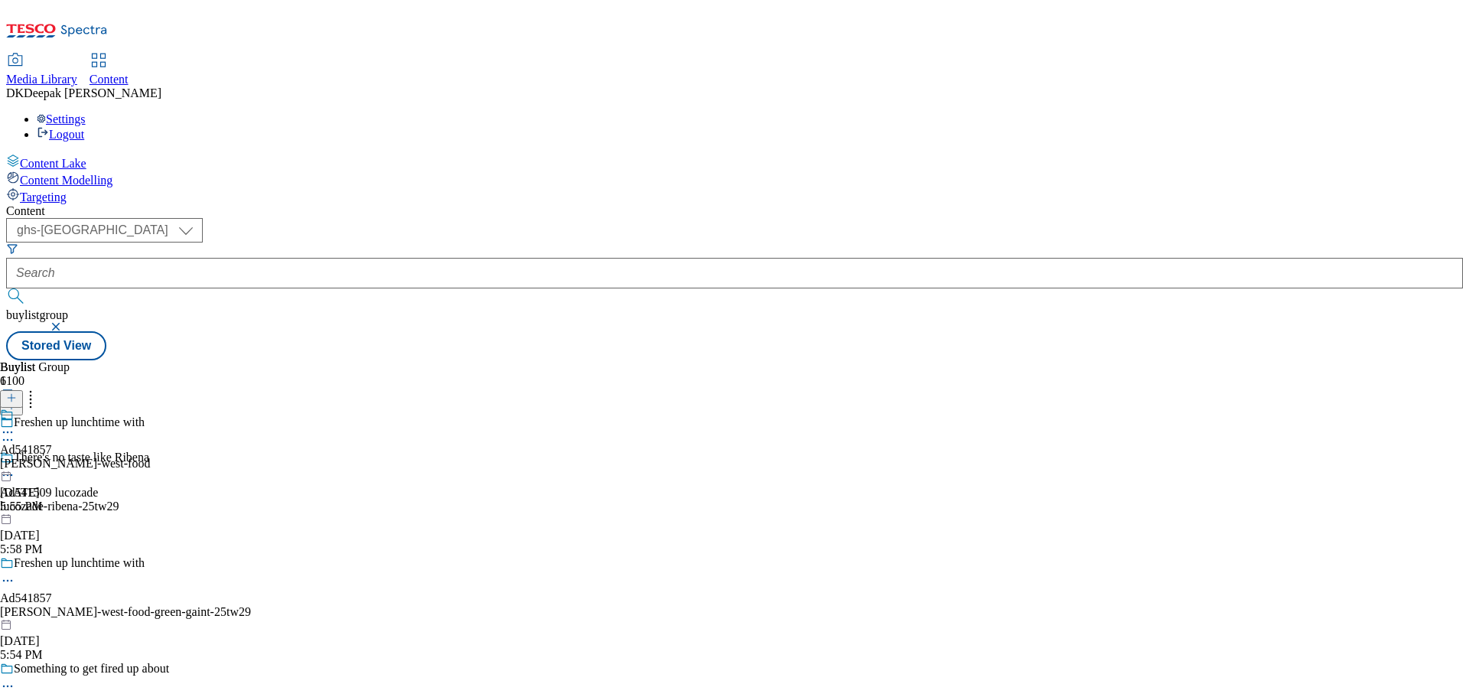
click at [150, 457] on div "john-west-food" at bounding box center [75, 464] width 150 height 14
click at [9, 467] on circle at bounding box center [8, 468] width 2 height 2
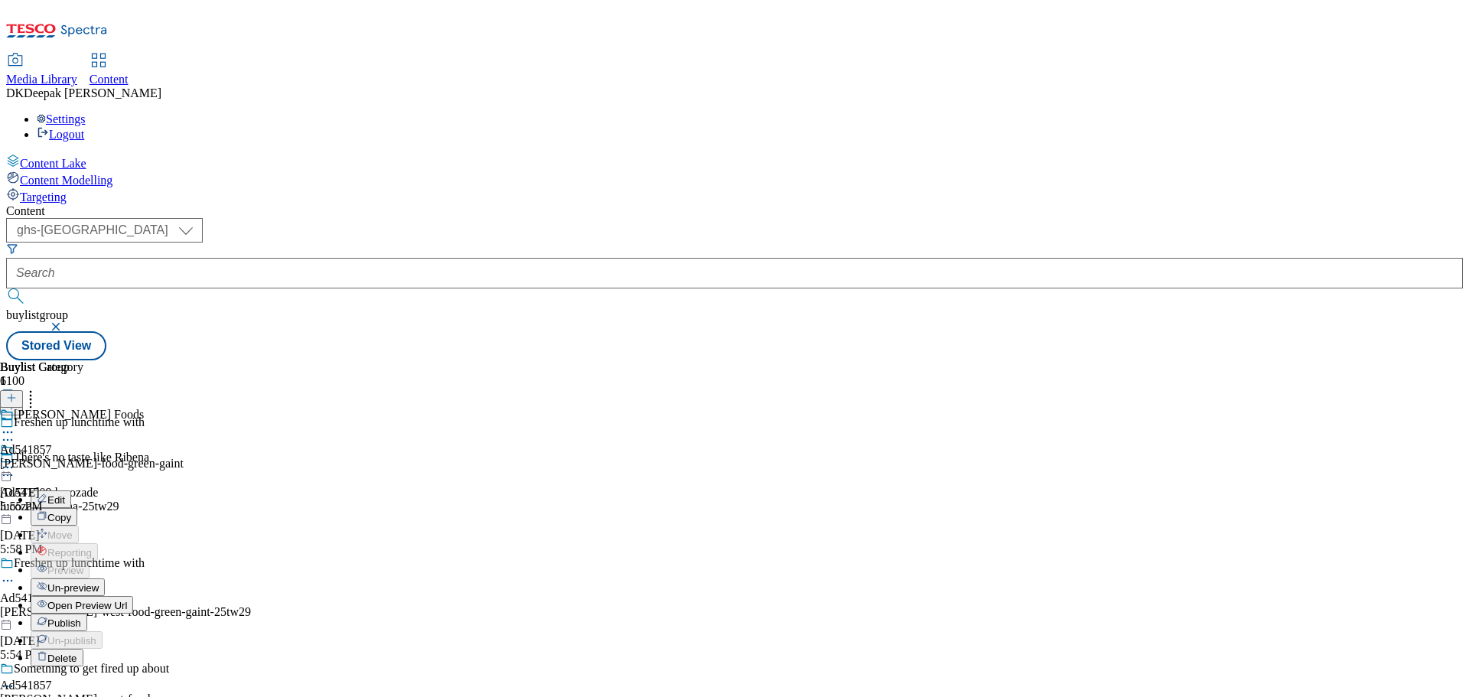
click at [71, 490] on button "Edit" at bounding box center [51, 499] width 41 height 18
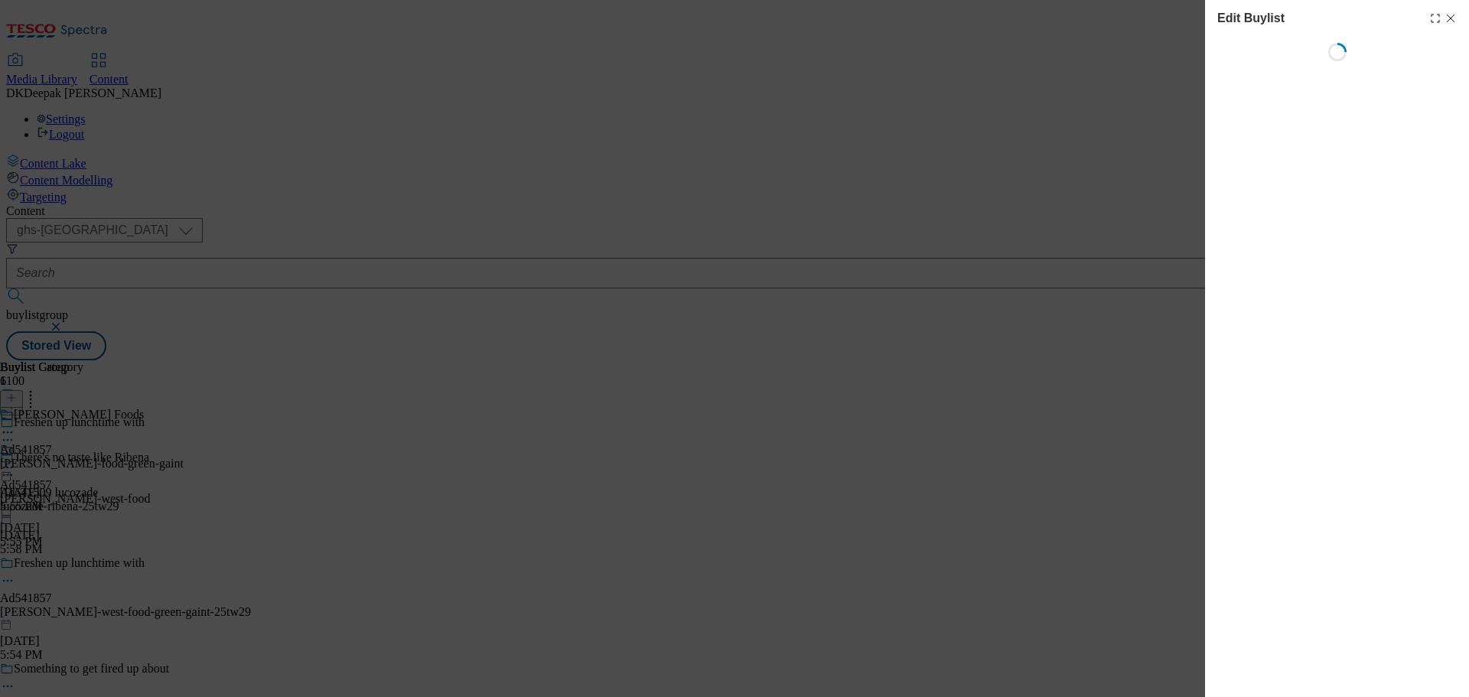
select select "tactical"
select select "supplier funded short term 1-3 weeks"
select select "dunnhumby"
select select "Banner"
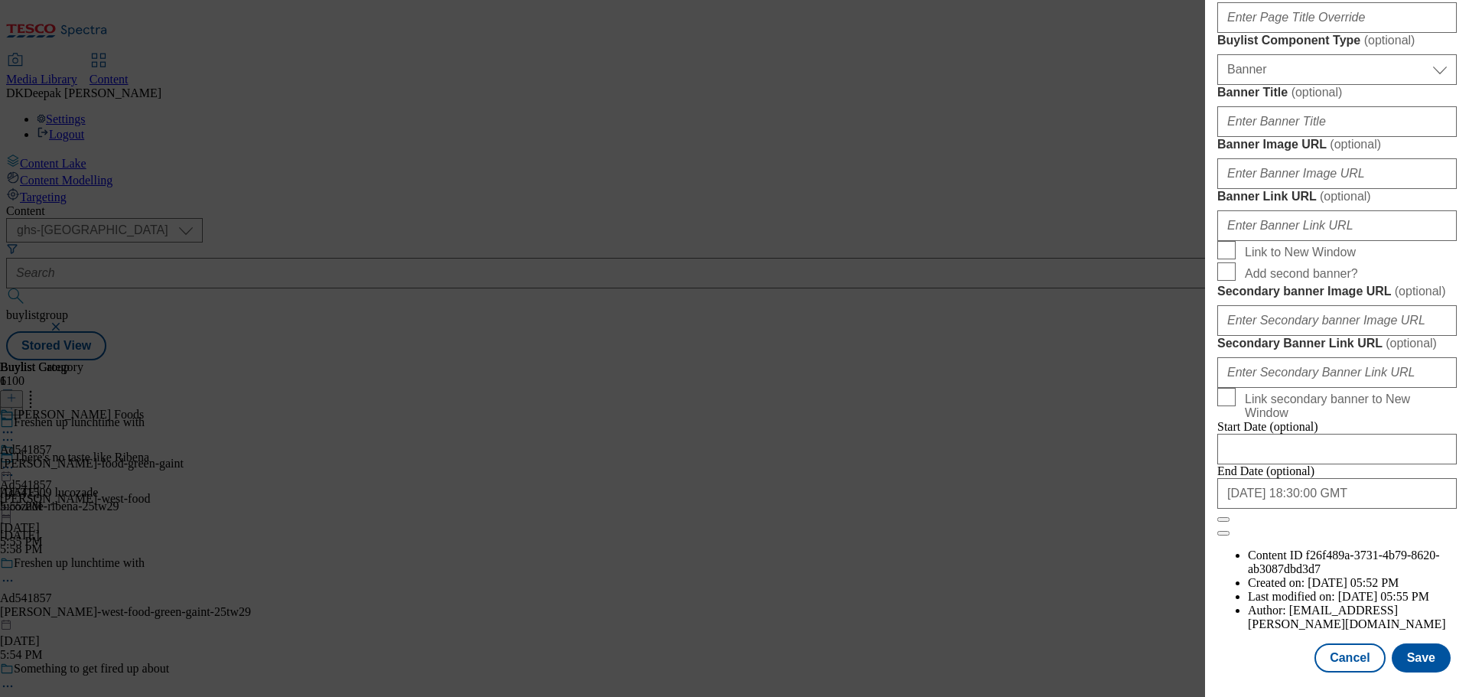
scroll to position [1529, 0]
click at [1341, 650] on button "Cancel" at bounding box center [1350, 658] width 70 height 29
select select "tactical"
select select "supplier funded short term 1-3 weeks"
select select "dunnhumby"
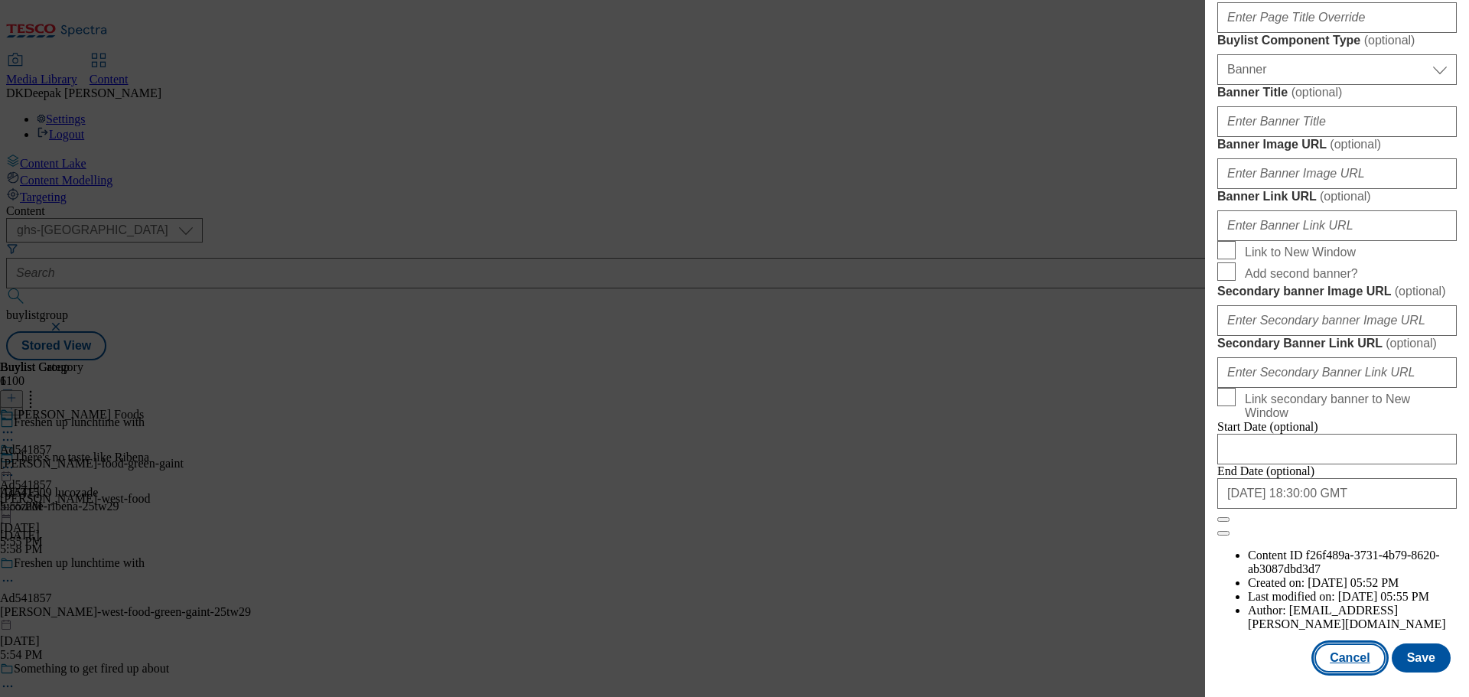
select select "Banner"
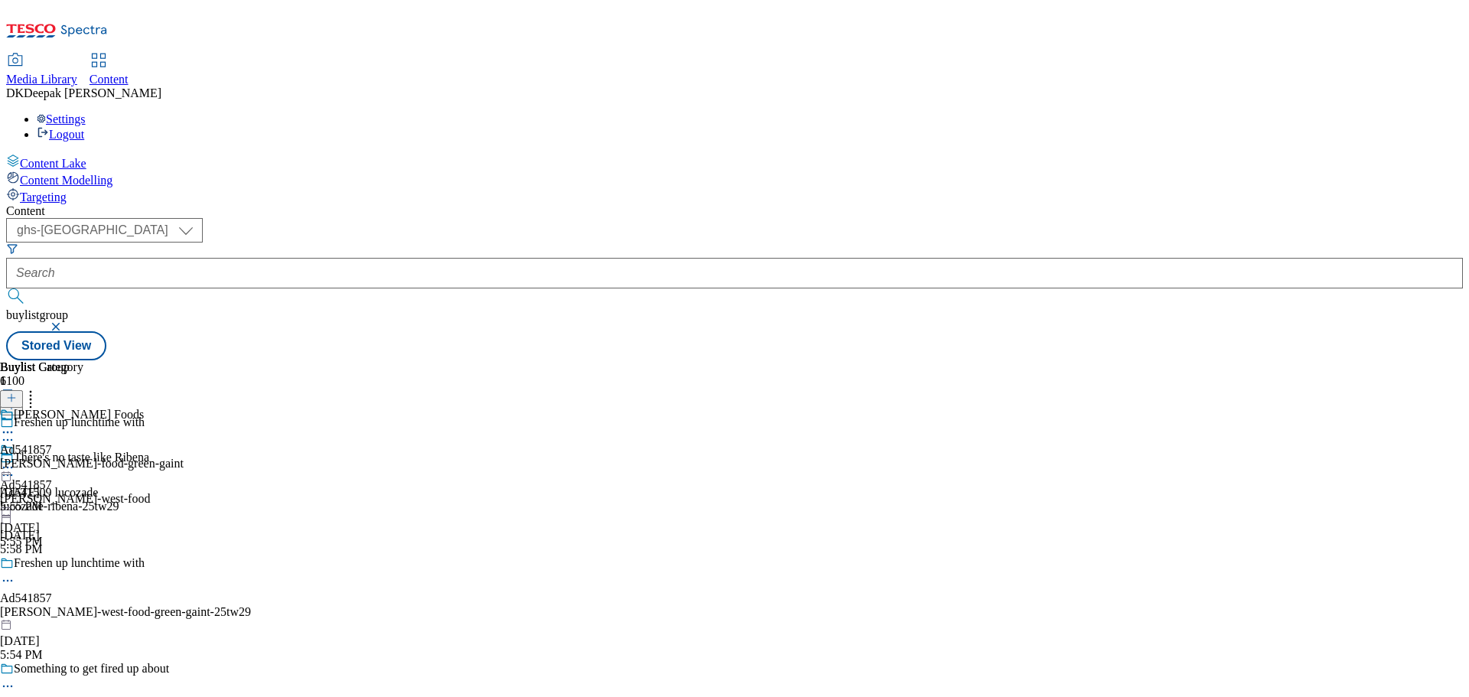
scroll to position [1185, 0]
click at [184, 457] on div "john-west-food-green-gaint" at bounding box center [92, 464] width 184 height 14
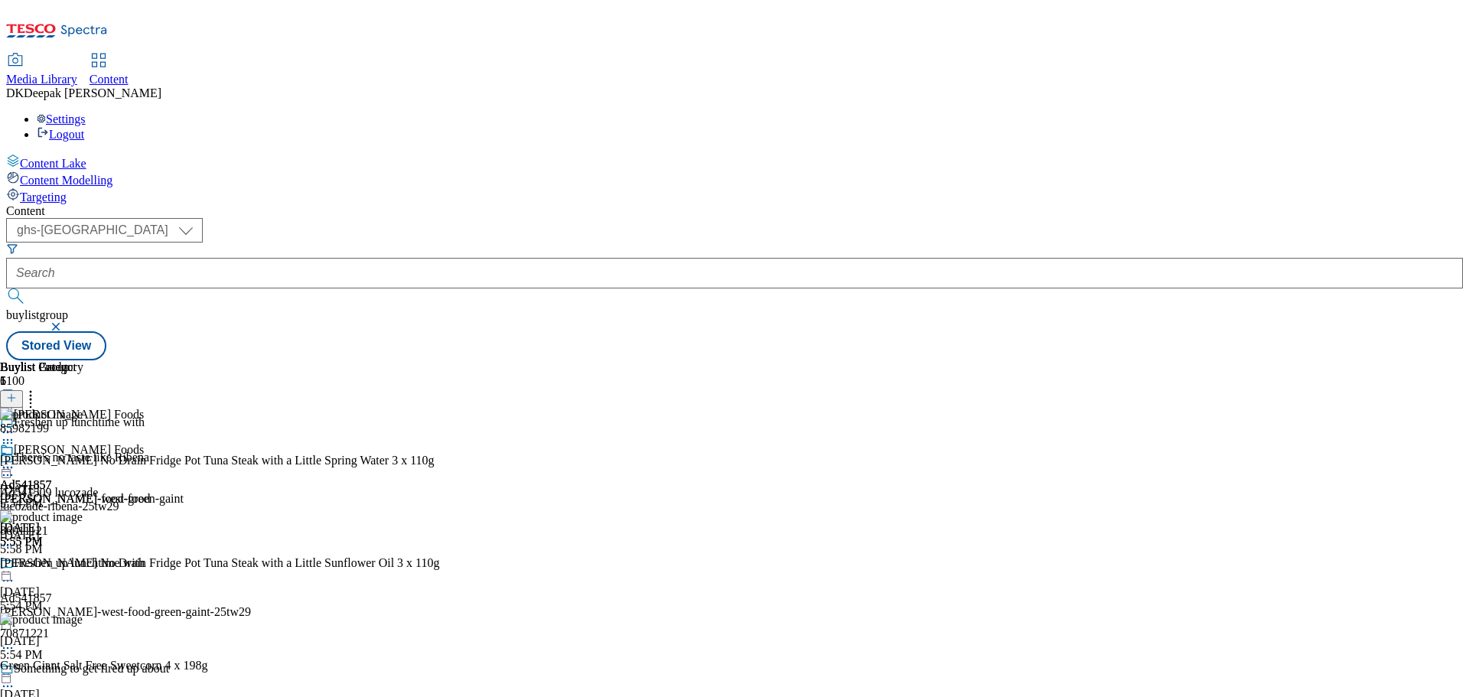
click at [15, 460] on icon at bounding box center [7, 467] width 15 height 15
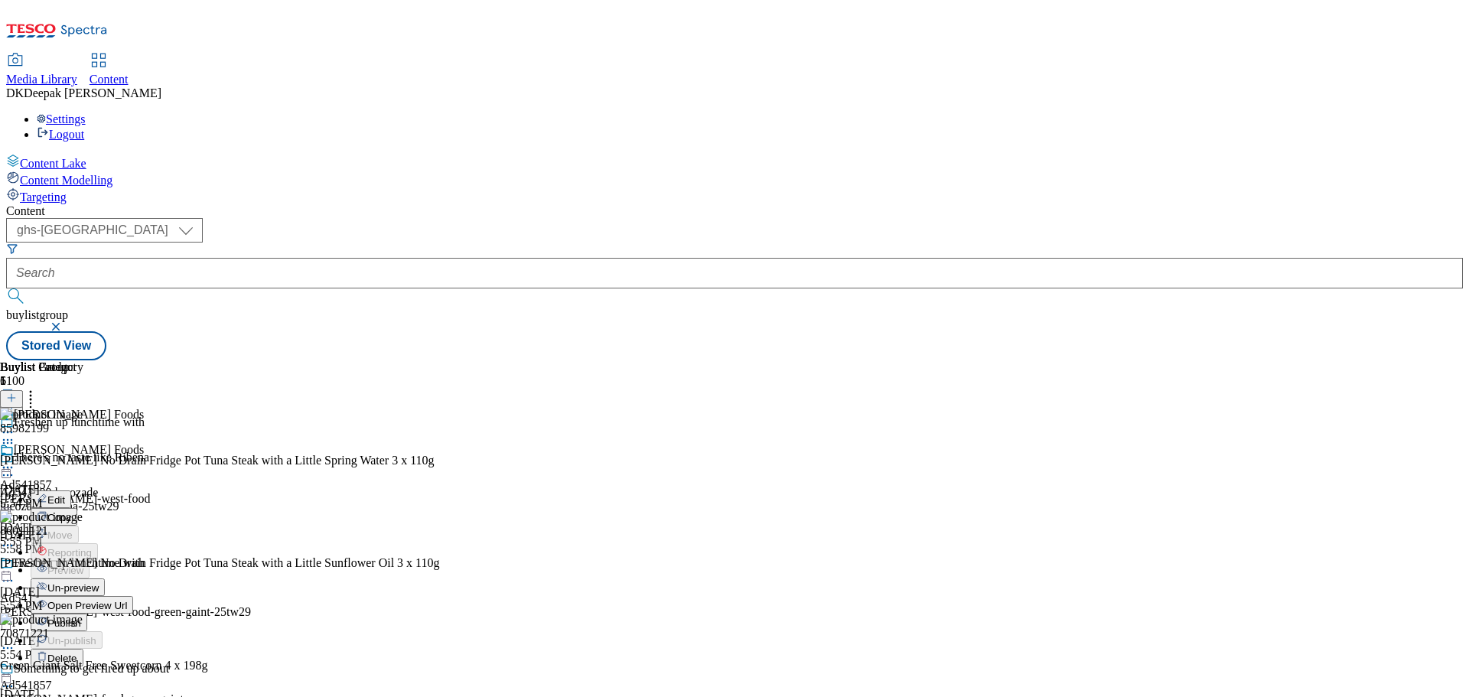
click at [71, 490] on button "Edit" at bounding box center [51, 499] width 41 height 18
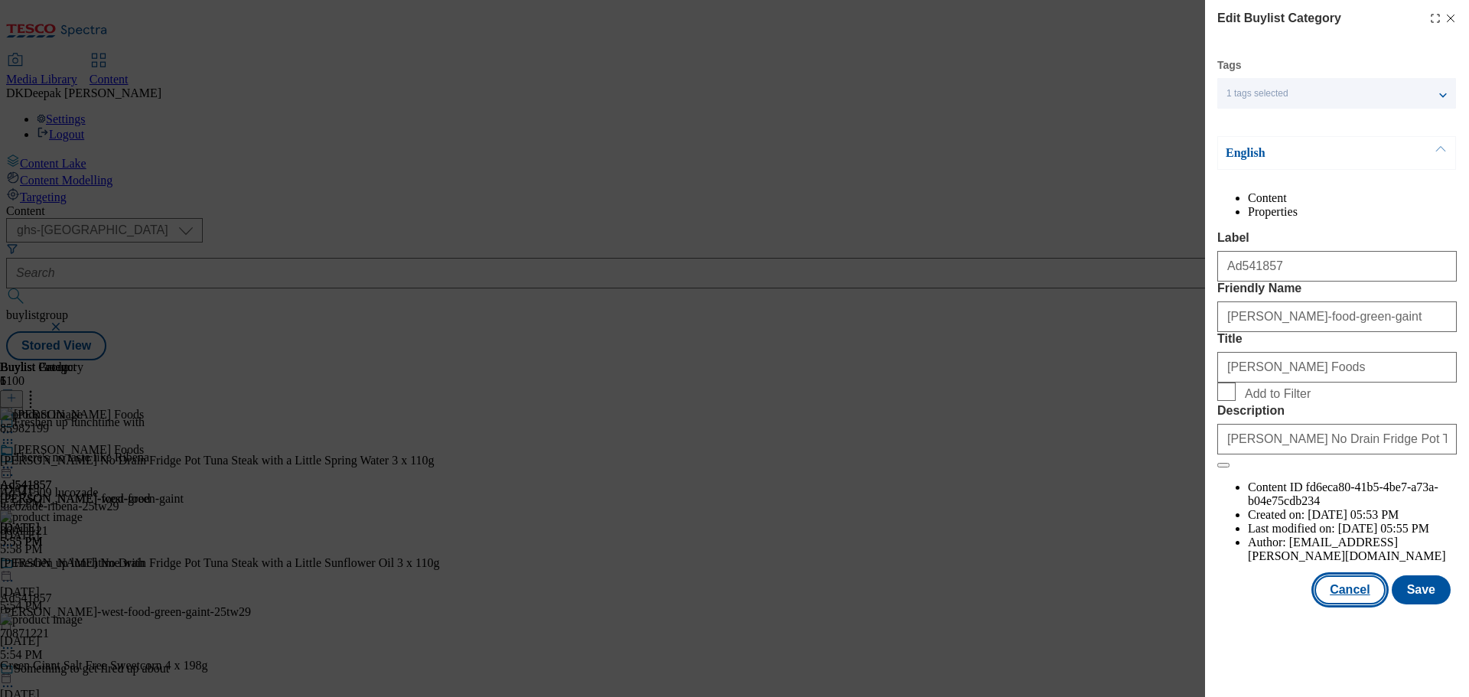
click at [1364, 604] on button "Cancel" at bounding box center [1350, 589] width 70 height 29
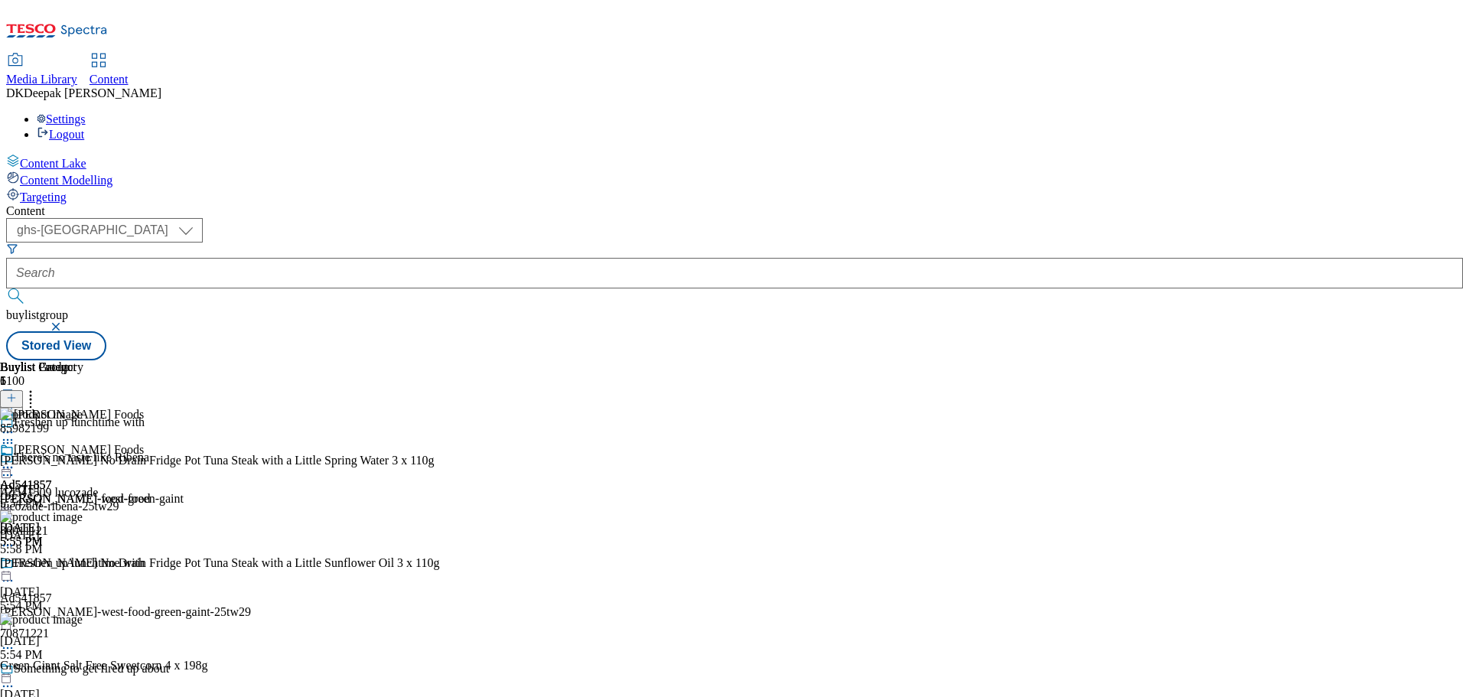
click at [13, 467] on circle at bounding box center [12, 468] width 2 height 2
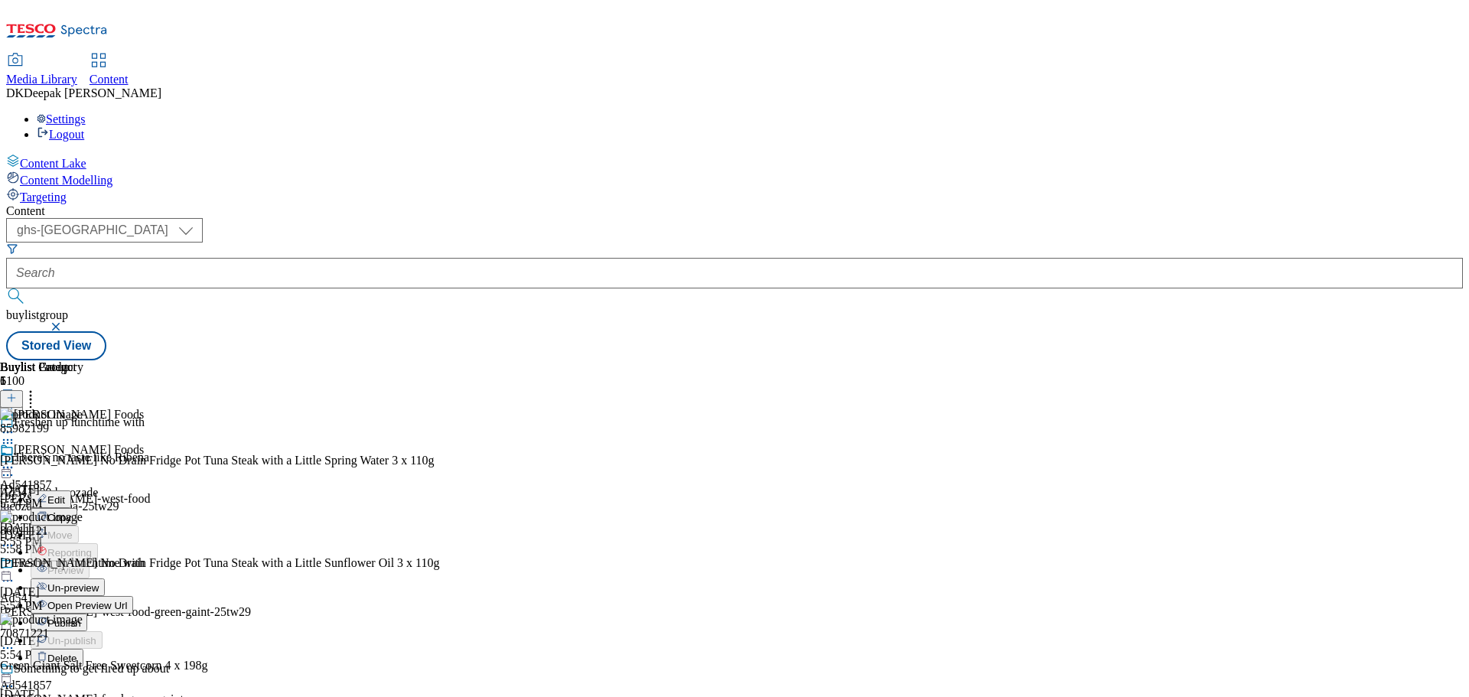
click at [127, 600] on span "Open Preview Url" at bounding box center [87, 605] width 80 height 11
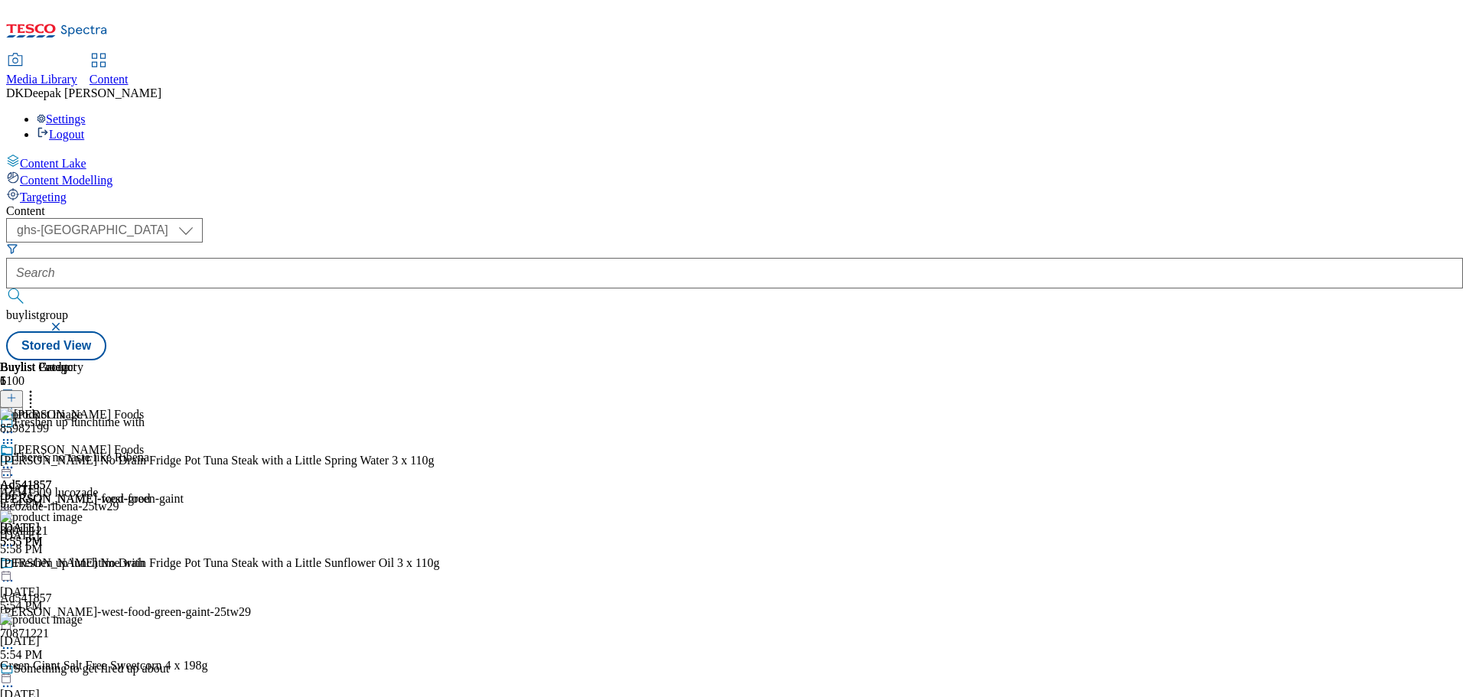
click at [15, 460] on icon at bounding box center [7, 467] width 15 height 15
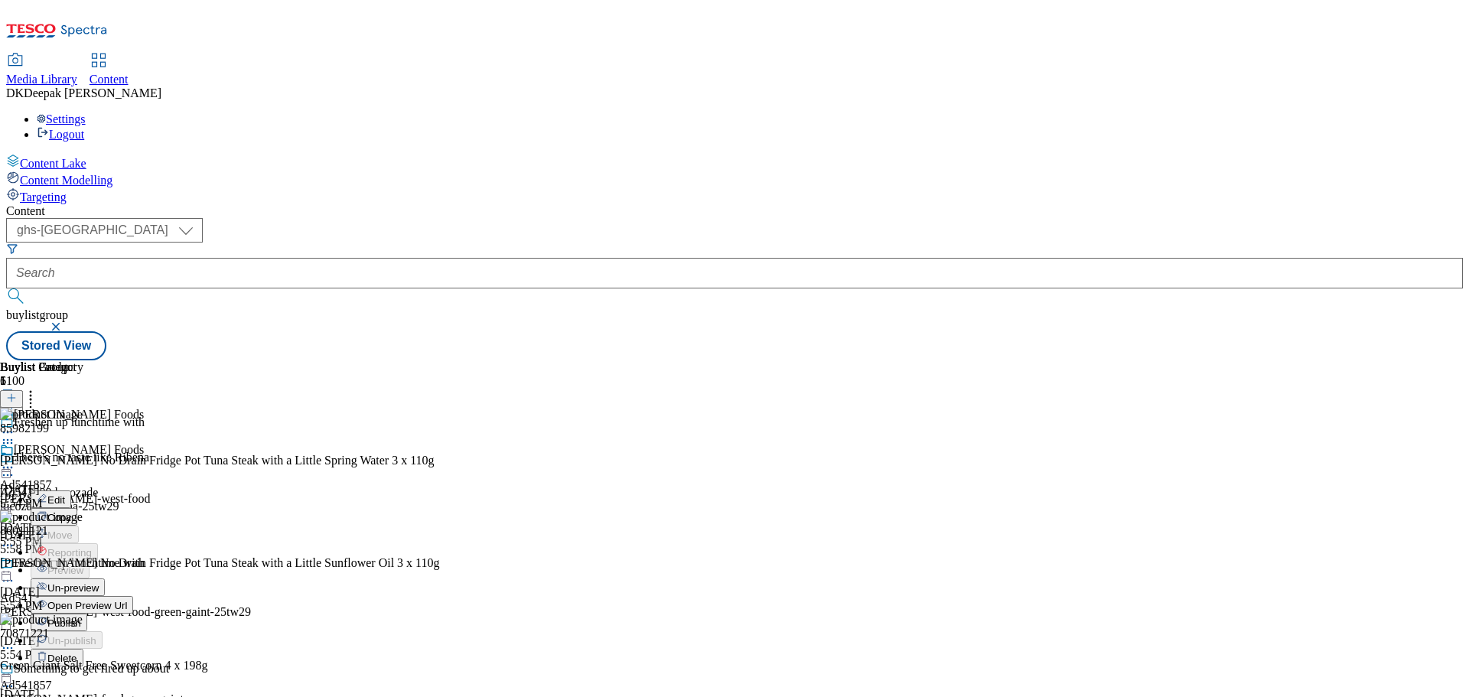
click at [81, 617] on span "Publish" at bounding box center [64, 622] width 34 height 11
